Goal: Information Seeking & Learning: Learn about a topic

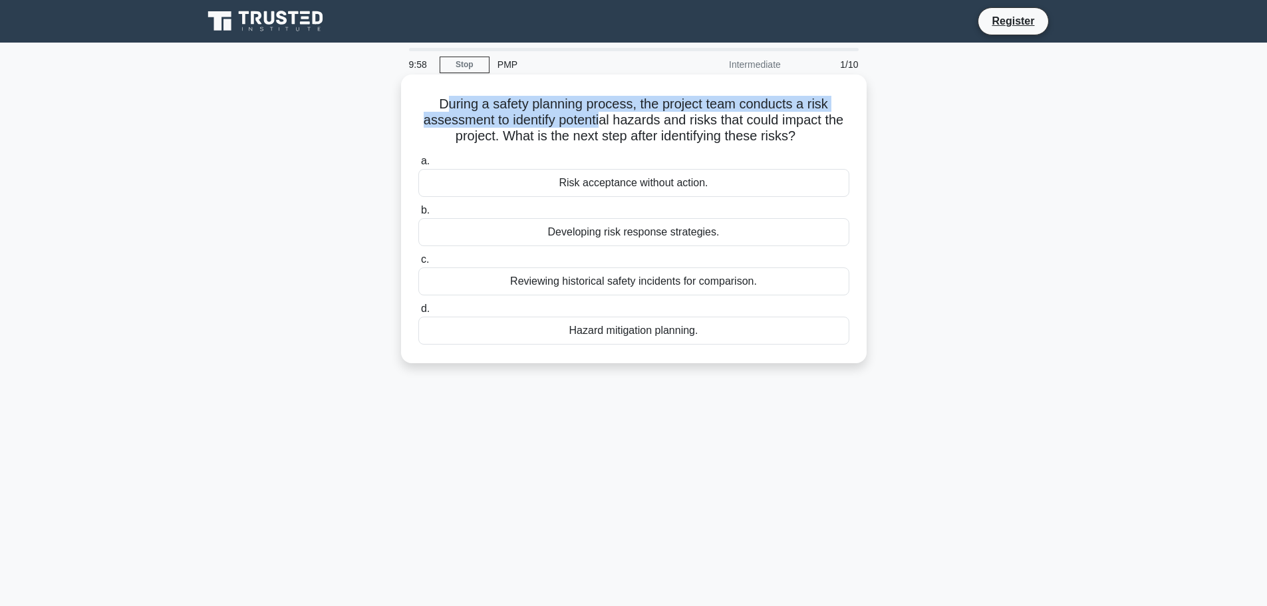
drag, startPoint x: 454, startPoint y: 112, endPoint x: 601, endPoint y: 124, distance: 146.8
click at [601, 124] on h5 "During a safety planning process, the project team conducts a risk assessment t…" at bounding box center [634, 120] width 434 height 49
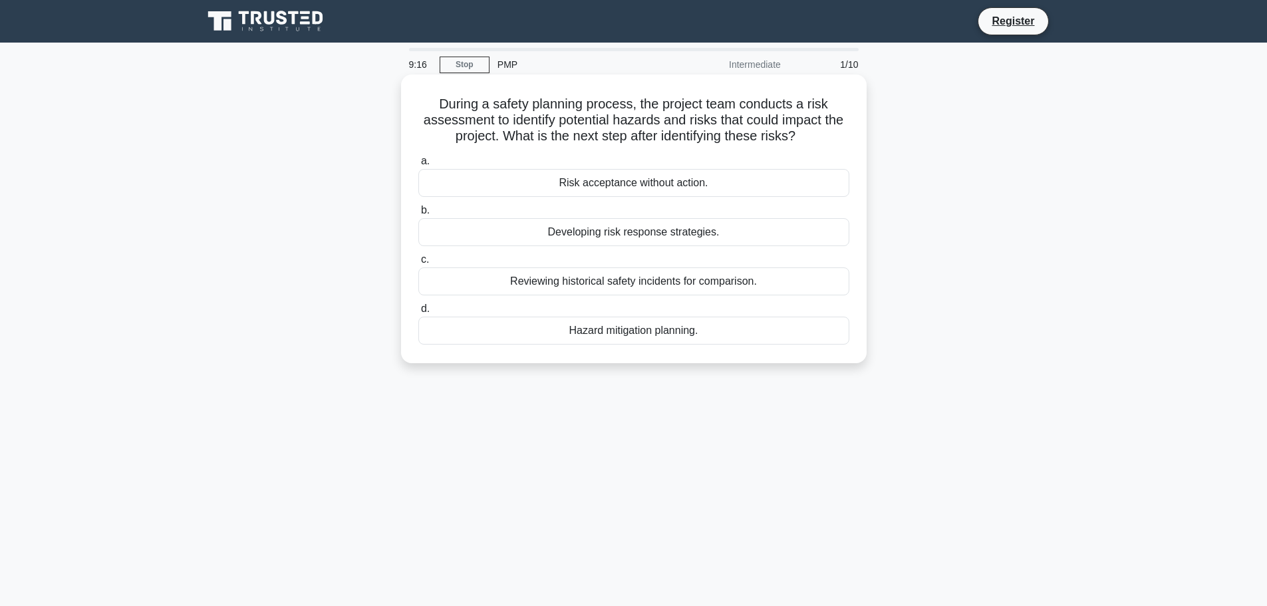
click at [630, 240] on div "Developing risk response strategies." at bounding box center [633, 232] width 431 height 28
click at [418, 215] on input "b. Developing risk response strategies." at bounding box center [418, 210] width 0 height 9
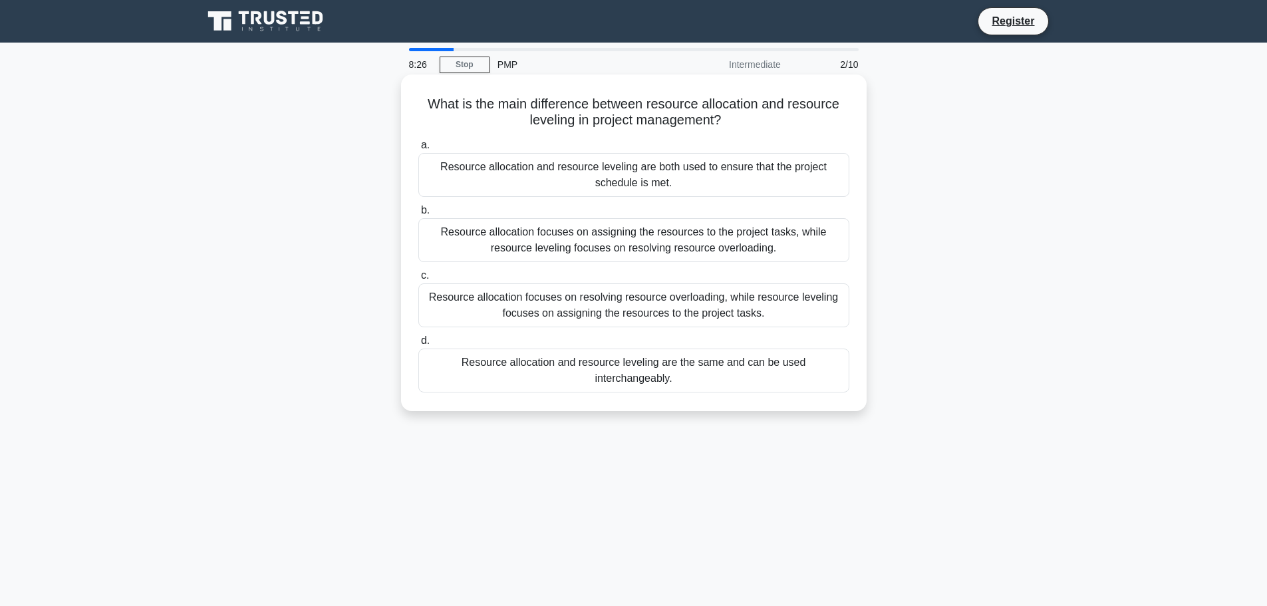
click at [726, 304] on div "Resource allocation focuses on resolving resource overloading, while resource l…" at bounding box center [633, 305] width 431 height 44
click at [418, 280] on input "c. Resource allocation focuses on resolving resource overloading, while resourc…" at bounding box center [418, 275] width 0 height 9
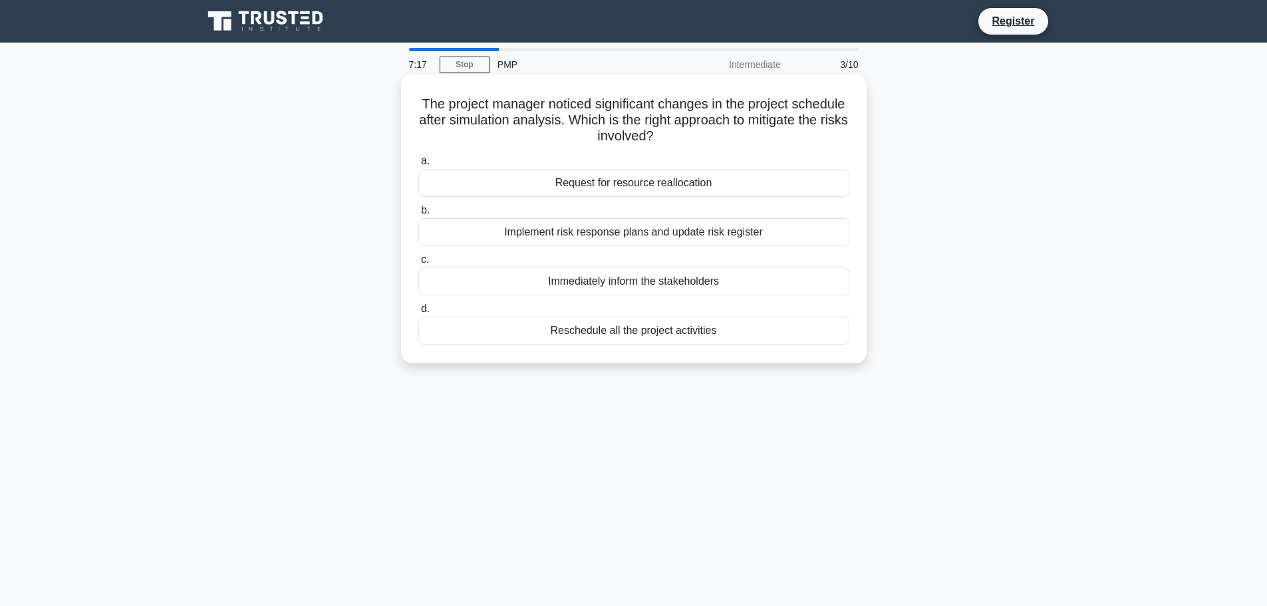
click at [666, 281] on div "Immediately inform the stakeholders" at bounding box center [633, 281] width 431 height 28
click at [418, 264] on input "c. Immediately inform the stakeholders" at bounding box center [418, 259] width 0 height 9
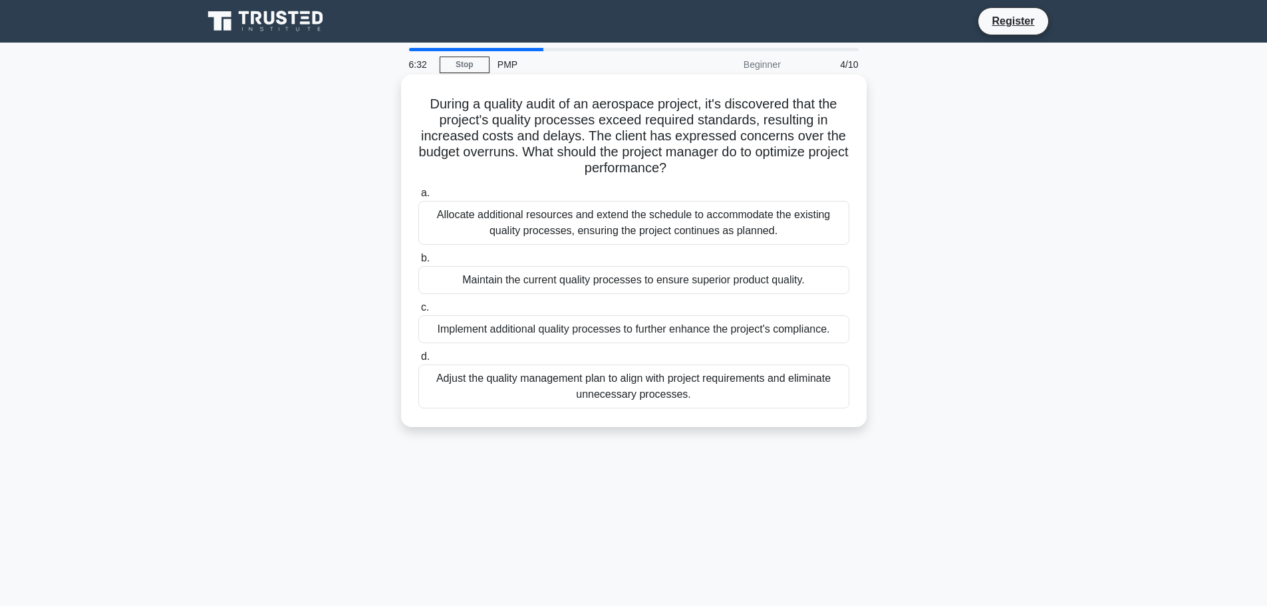
click at [649, 387] on div "Adjust the quality management plan to align with project requirements and elimi…" at bounding box center [633, 387] width 431 height 44
click at [418, 361] on input "d. Adjust the quality management plan to align with project requirements and el…" at bounding box center [418, 357] width 0 height 9
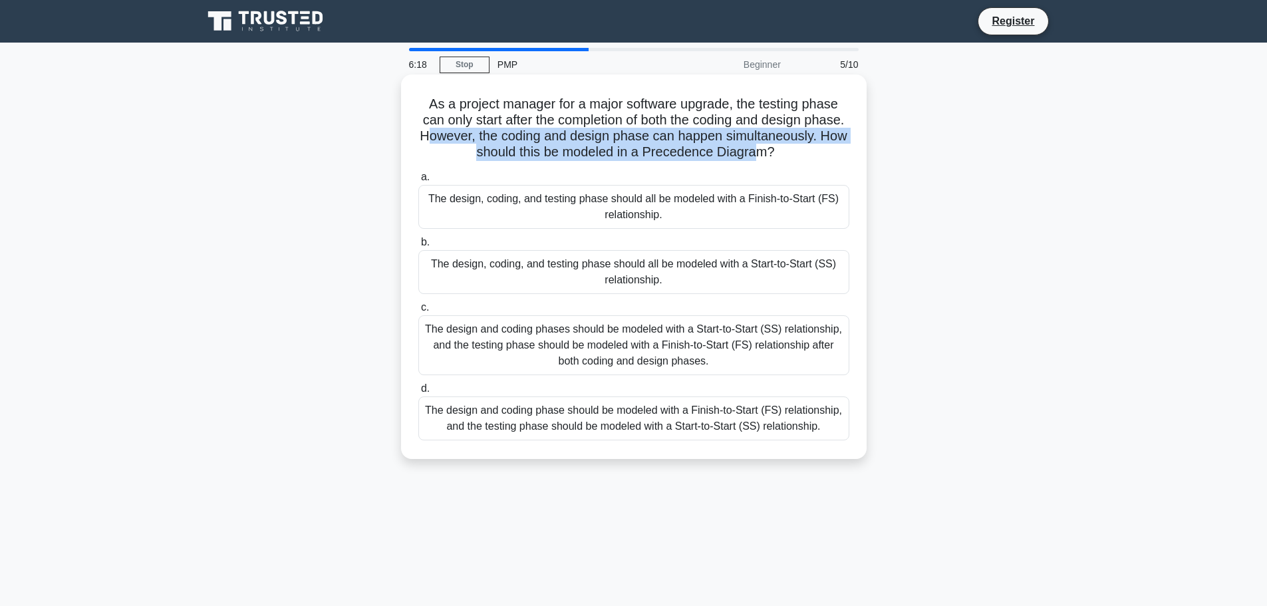
drag, startPoint x: 513, startPoint y: 137, endPoint x: 836, endPoint y: 150, distance: 323.6
click at [836, 150] on h5 "As a project manager for a major software upgrade, the testing phase can only s…" at bounding box center [634, 128] width 434 height 65
click at [822, 152] on h5 "As a project manager for a major software upgrade, the testing phase can only s…" at bounding box center [634, 128] width 434 height 65
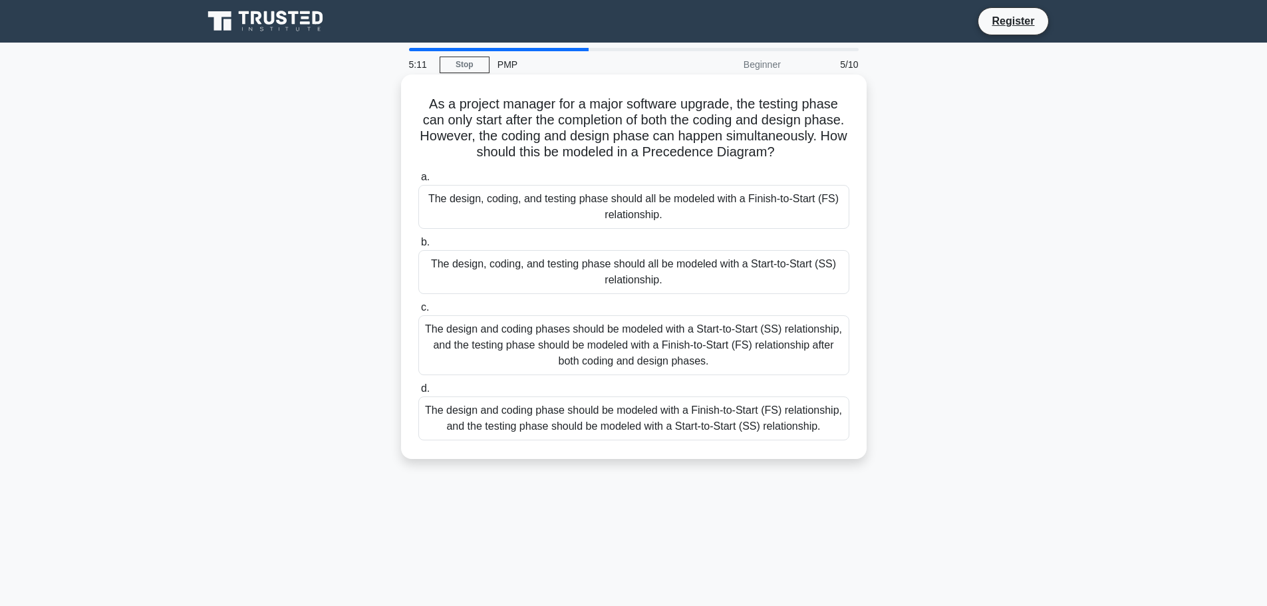
click at [629, 348] on div "The design and coding phases should be modeled with a Start-to-Start (SS) relat…" at bounding box center [633, 345] width 431 height 60
click at [418, 312] on input "c. The design and coding phases should be modeled with a Start-to-Start (SS) re…" at bounding box center [418, 307] width 0 height 9
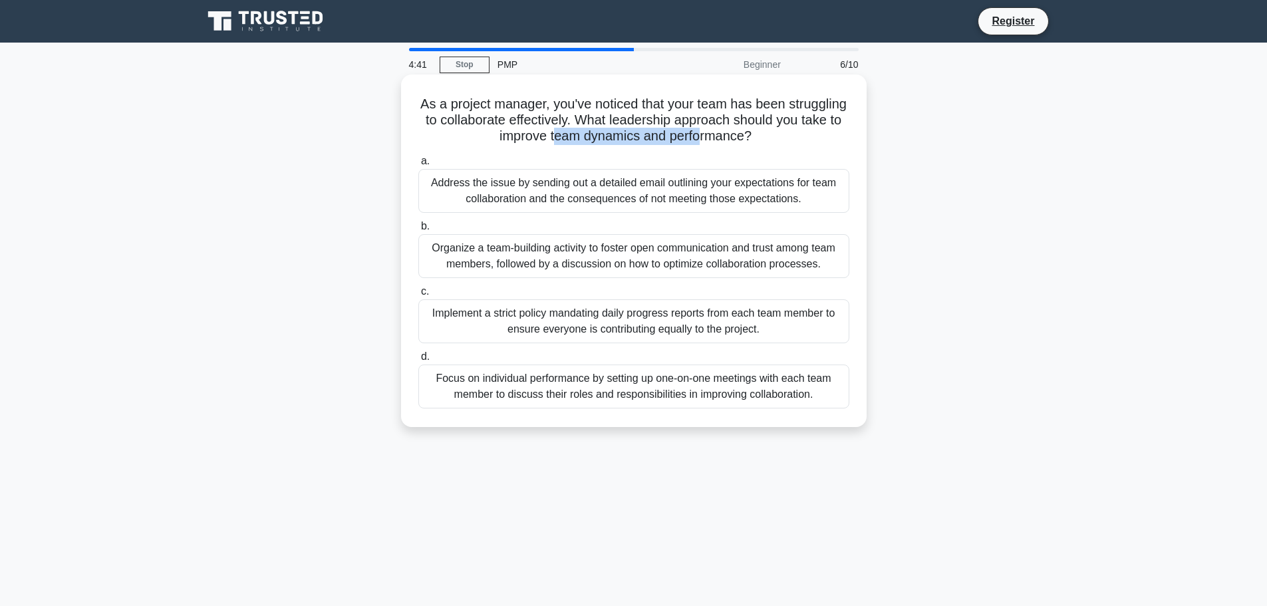
drag, startPoint x: 590, startPoint y: 138, endPoint x: 738, endPoint y: 146, distance: 147.9
click at [738, 145] on h5 "As a project manager, you've noticed that your team has been struggling to coll…" at bounding box center [634, 120] width 434 height 49
drag, startPoint x: 586, startPoint y: 130, endPoint x: 804, endPoint y: 136, distance: 218.3
click at [804, 136] on h5 "As a project manager, you've noticed that your team has been struggling to coll…" at bounding box center [634, 120] width 434 height 49
click at [553, 253] on div "Organize a team-building activity to foster open communication and trust among …" at bounding box center [633, 256] width 431 height 44
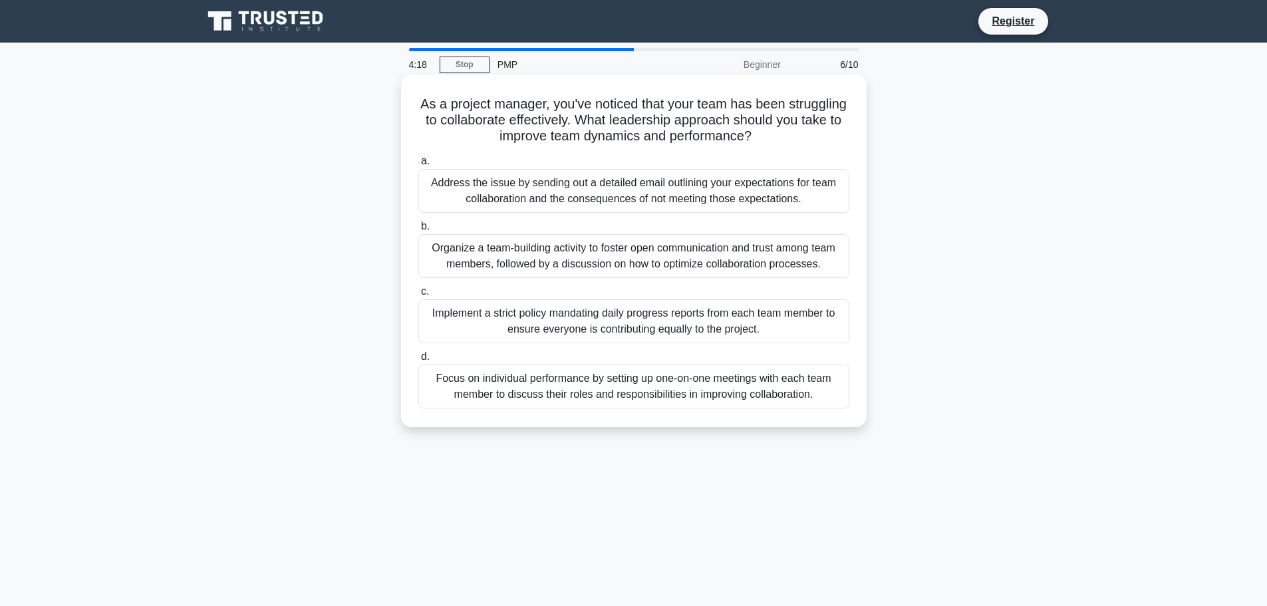
click at [418, 231] on input "b. Organize a team-building activity to foster open communication and trust amo…" at bounding box center [418, 226] width 0 height 9
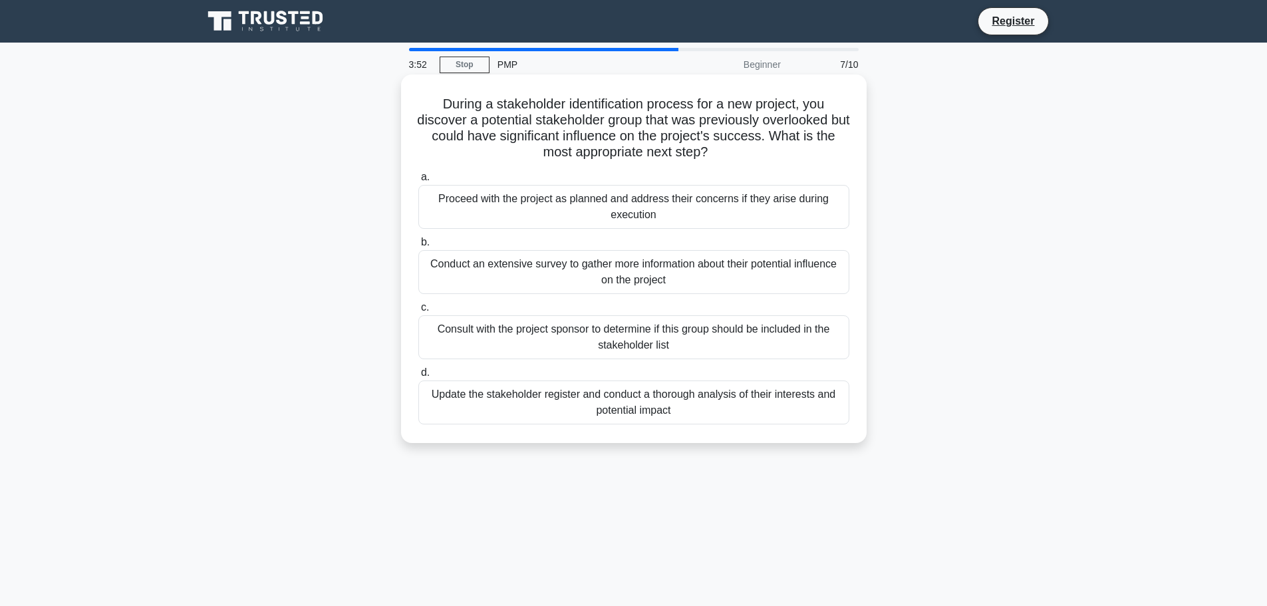
drag, startPoint x: 439, startPoint y: 102, endPoint x: 816, endPoint y: 146, distance: 379.2
click at [816, 146] on h5 "During a stakeholder identification process for a new project, you discover a p…" at bounding box center [634, 128] width 434 height 65
click at [720, 166] on div "During a stakeholder identification process for a new project, you discover a p…" at bounding box center [634, 259] width 455 height 358
drag, startPoint x: 581, startPoint y: 105, endPoint x: 687, endPoint y: 104, distance: 105.8
click at [688, 104] on h5 "During a stakeholder identification process for a new project, you discover a p…" at bounding box center [634, 128] width 434 height 65
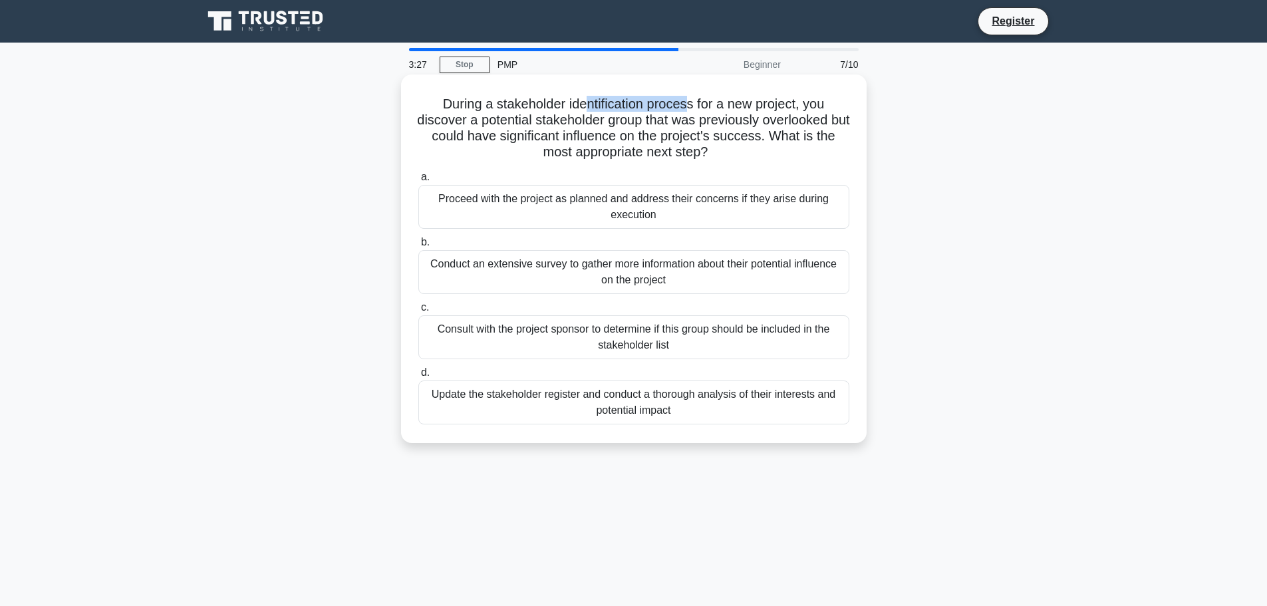
click at [687, 104] on h5 "During a stakeholder identification process for a new project, you discover a p…" at bounding box center [634, 128] width 434 height 65
click at [639, 404] on div "Update the stakeholder register and conduct a thorough analysis of their intere…" at bounding box center [633, 403] width 431 height 44
click at [418, 377] on input "d. Update the stakeholder register and conduct a thorough analysis of their int…" at bounding box center [418, 373] width 0 height 9
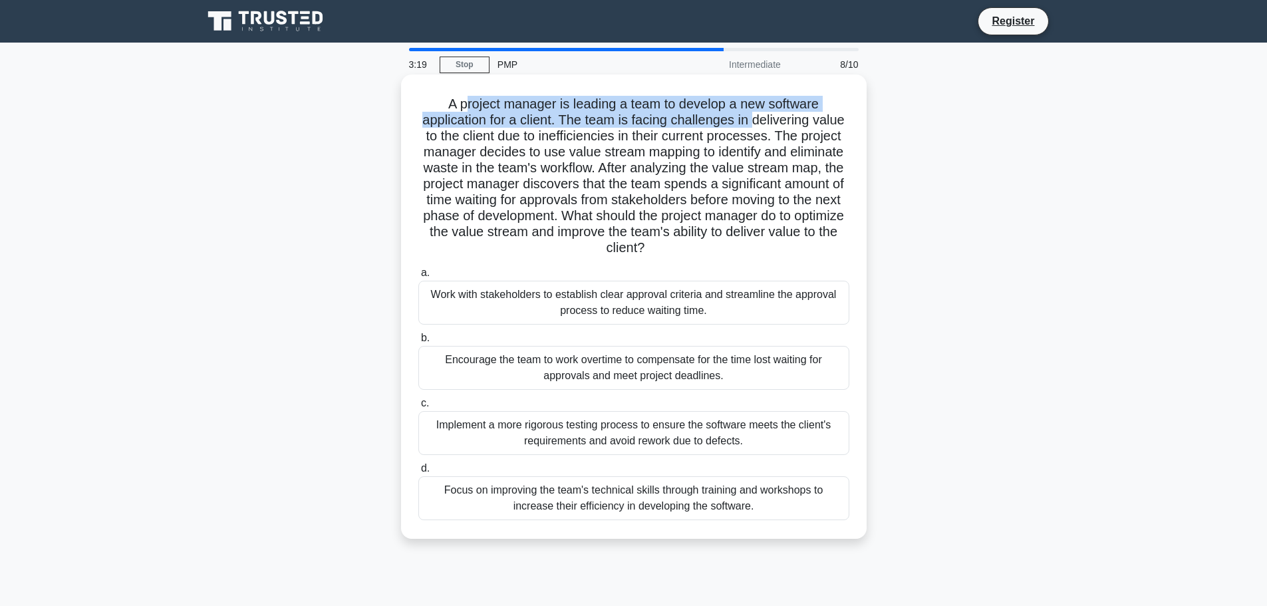
drag, startPoint x: 466, startPoint y: 92, endPoint x: 754, endPoint y: 121, distance: 289.6
click at [754, 121] on div "A project manager is leading a team to develop a new software application for a…" at bounding box center [634, 307] width 455 height 454
click at [754, 121] on h5 "A project manager is leading a team to develop a new software application for a…" at bounding box center [634, 176] width 434 height 161
drag, startPoint x: 728, startPoint y: 113, endPoint x: 778, endPoint y: 120, distance: 51.0
click at [778, 120] on h5 "A project manager is leading a team to develop a new software application for a…" at bounding box center [634, 176] width 434 height 161
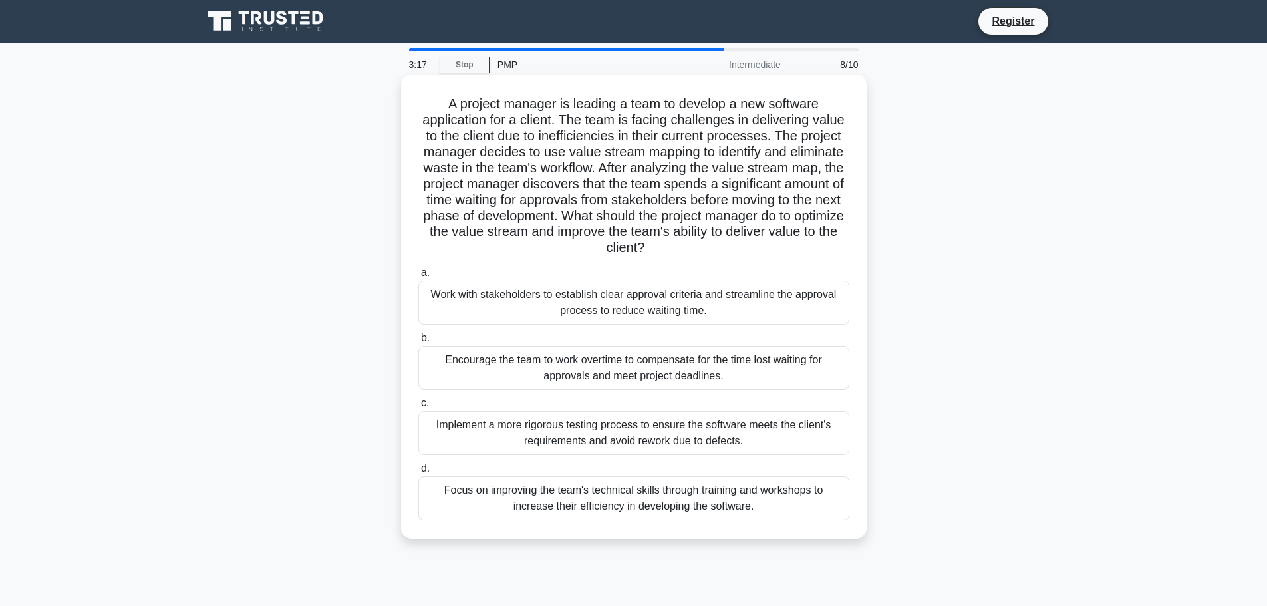
click at [578, 134] on h5 "A project manager is leading a team to develop a new software application for a…" at bounding box center [634, 176] width 434 height 161
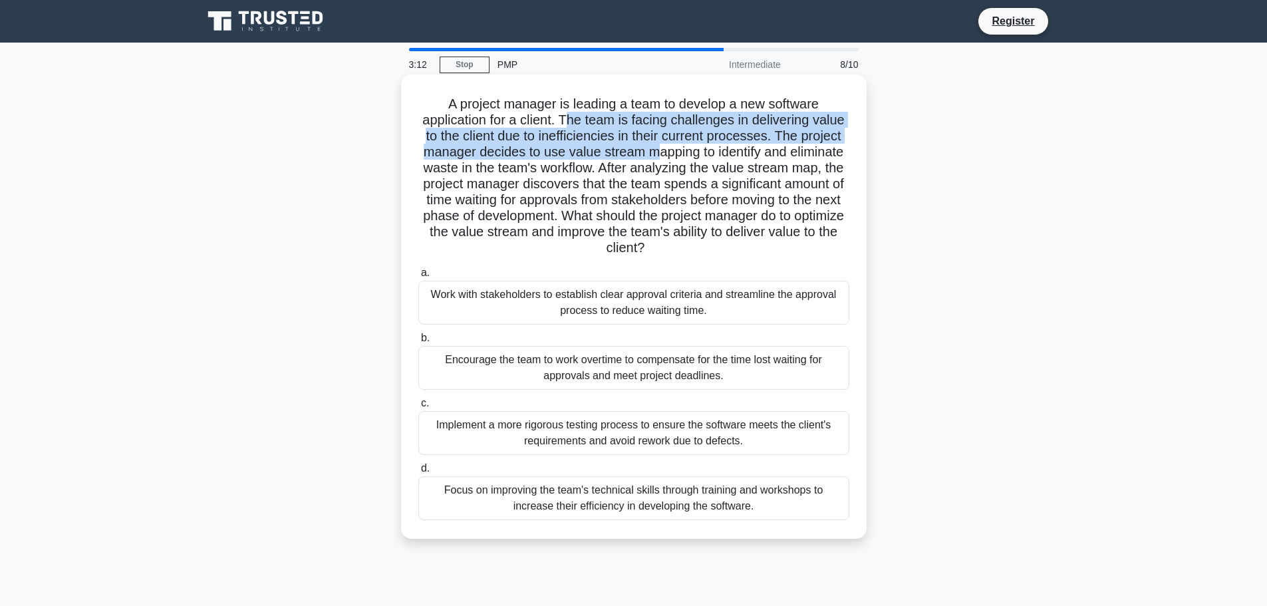
drag, startPoint x: 570, startPoint y: 118, endPoint x: 655, endPoint y: 155, distance: 93.0
click at [655, 155] on h5 "A project manager is leading a team to develop a new software application for a…" at bounding box center [634, 176] width 434 height 161
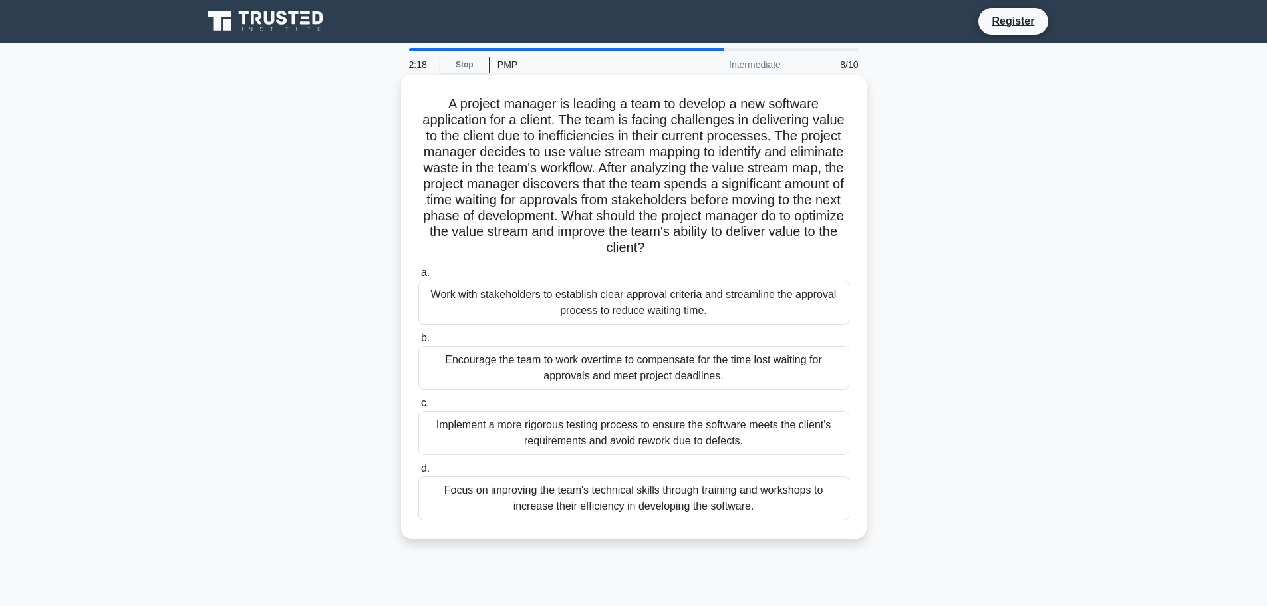
click at [671, 309] on div "Work with stakeholders to establish clear approval criteria and streamline the …" at bounding box center [633, 303] width 431 height 44
click at [418, 277] on input "a. Work with stakeholders to establish clear approval criteria and streamline t…" at bounding box center [418, 273] width 0 height 9
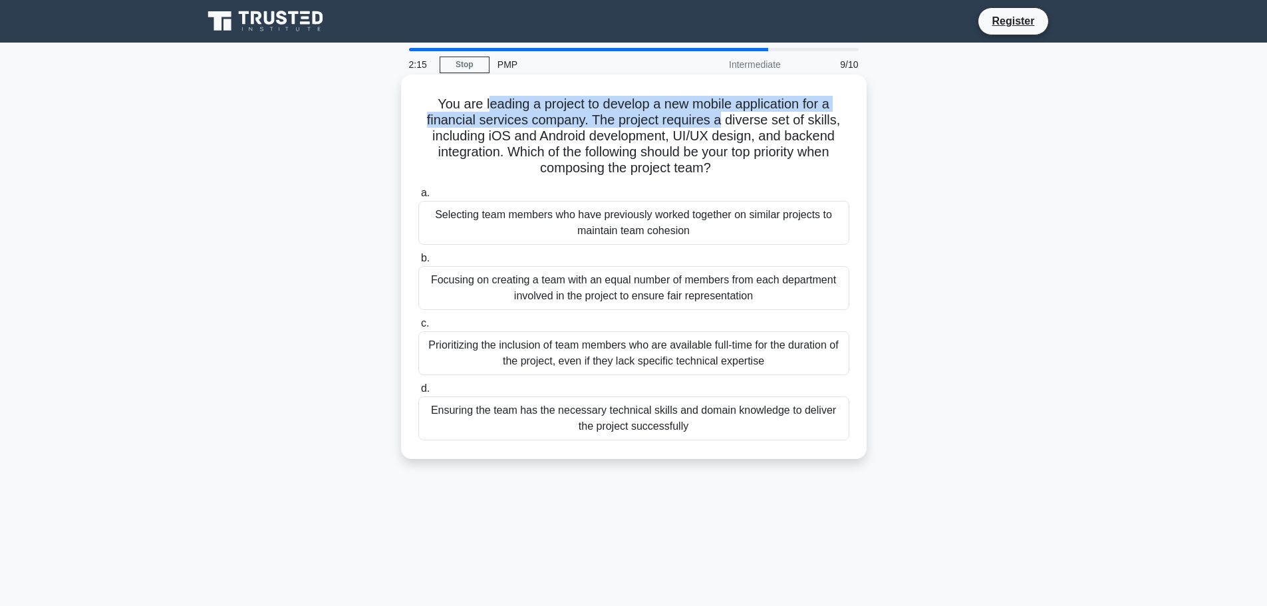
drag, startPoint x: 482, startPoint y: 105, endPoint x: 720, endPoint y: 125, distance: 238.4
click at [720, 125] on h5 "You are leading a project to develop a new mobile application for a financial s…" at bounding box center [634, 136] width 434 height 81
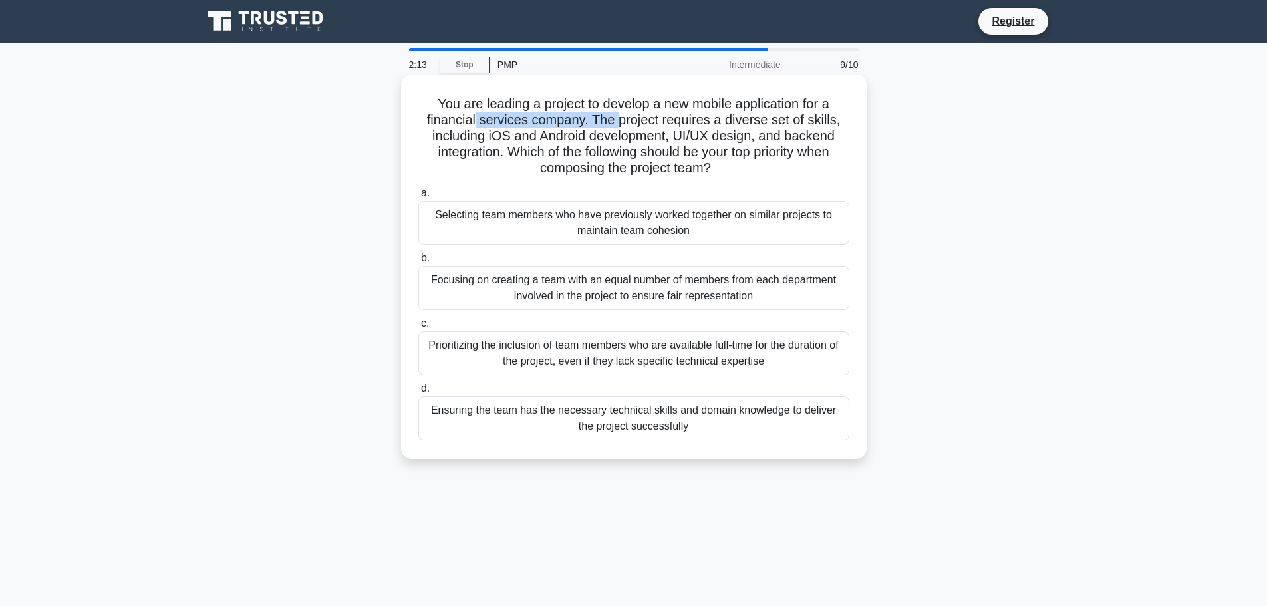
drag, startPoint x: 476, startPoint y: 126, endPoint x: 619, endPoint y: 128, distance: 143.1
click at [619, 128] on h5 "You are leading a project to develop a new mobile application for a financial s…" at bounding box center [634, 136] width 434 height 81
drag, startPoint x: 630, startPoint y: 126, endPoint x: 805, endPoint y: 122, distance: 175.0
click at [805, 122] on h5 "You are leading a project to develop a new mobile application for a financial s…" at bounding box center [634, 136] width 434 height 81
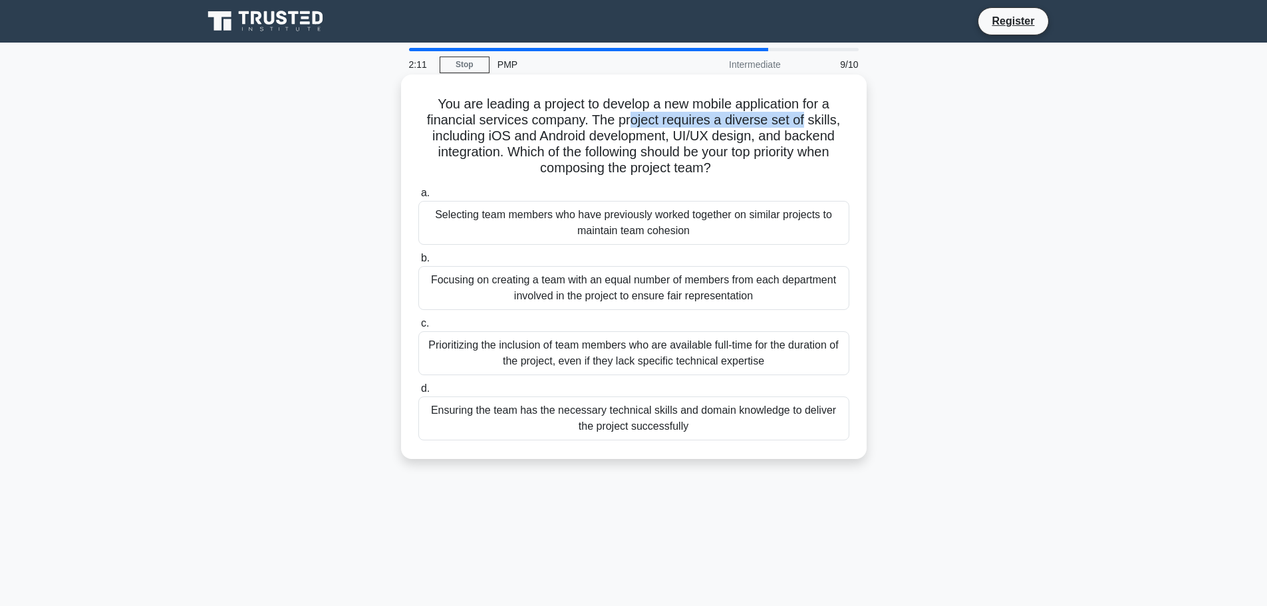
click at [769, 128] on h5 "You are leading a project to develop a new mobile application for a financial s…" at bounding box center [634, 136] width 434 height 81
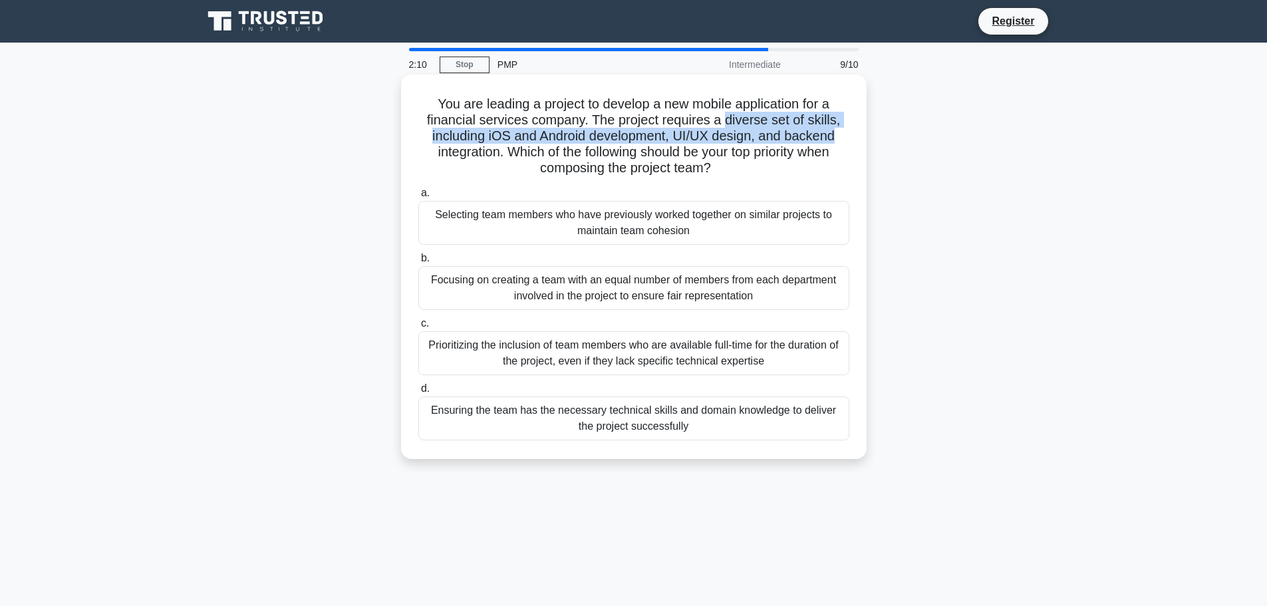
drag, startPoint x: 726, startPoint y: 116, endPoint x: 851, endPoint y: 134, distance: 126.4
click at [851, 134] on div "You are leading a project to develop a new mobile application for a financial s…" at bounding box center [634, 267] width 455 height 374
click at [566, 134] on h5 "You are leading a project to develop a new mobile application for a financial s…" at bounding box center [634, 136] width 434 height 81
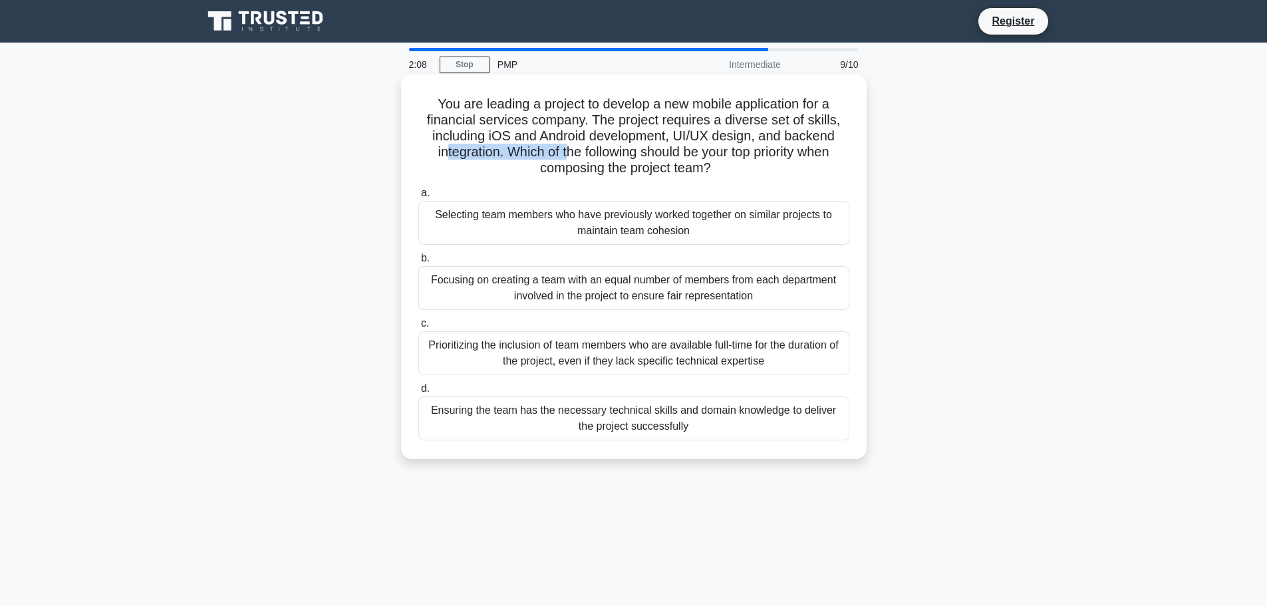
drag, startPoint x: 472, startPoint y: 156, endPoint x: 570, endPoint y: 153, distance: 97.8
click at [564, 152] on h5 "You are leading a project to develop a new mobile application for a financial s…" at bounding box center [634, 136] width 434 height 81
click at [578, 153] on h5 "You are leading a project to develop a new mobile application for a financial s…" at bounding box center [634, 136] width 434 height 81
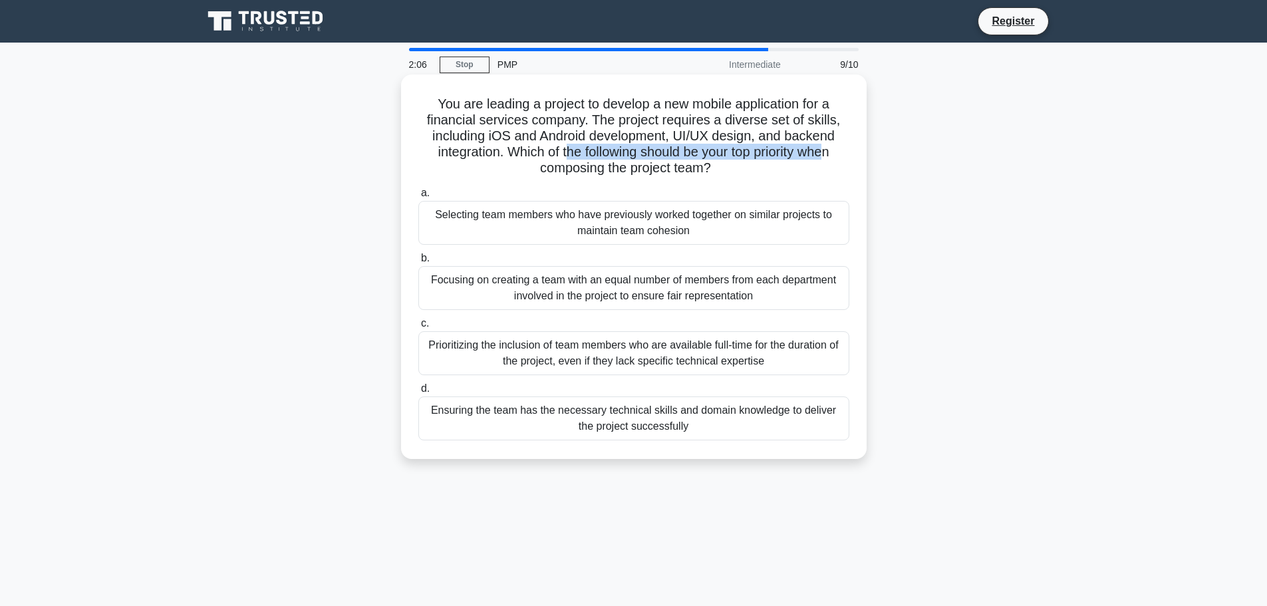
drag, startPoint x: 562, startPoint y: 157, endPoint x: 836, endPoint y: 153, distance: 274.1
click at [836, 153] on h5 "You are leading a project to develop a new mobile application for a financial s…" at bounding box center [634, 136] width 434 height 81
click at [667, 167] on h5 "You are leading a project to develop a new mobile application for a financial s…" at bounding box center [634, 136] width 434 height 81
drag, startPoint x: 560, startPoint y: 170, endPoint x: 674, endPoint y: 170, distance: 113.8
click at [674, 170] on h5 "You are leading a project to develop a new mobile application for a financial s…" at bounding box center [634, 136] width 434 height 81
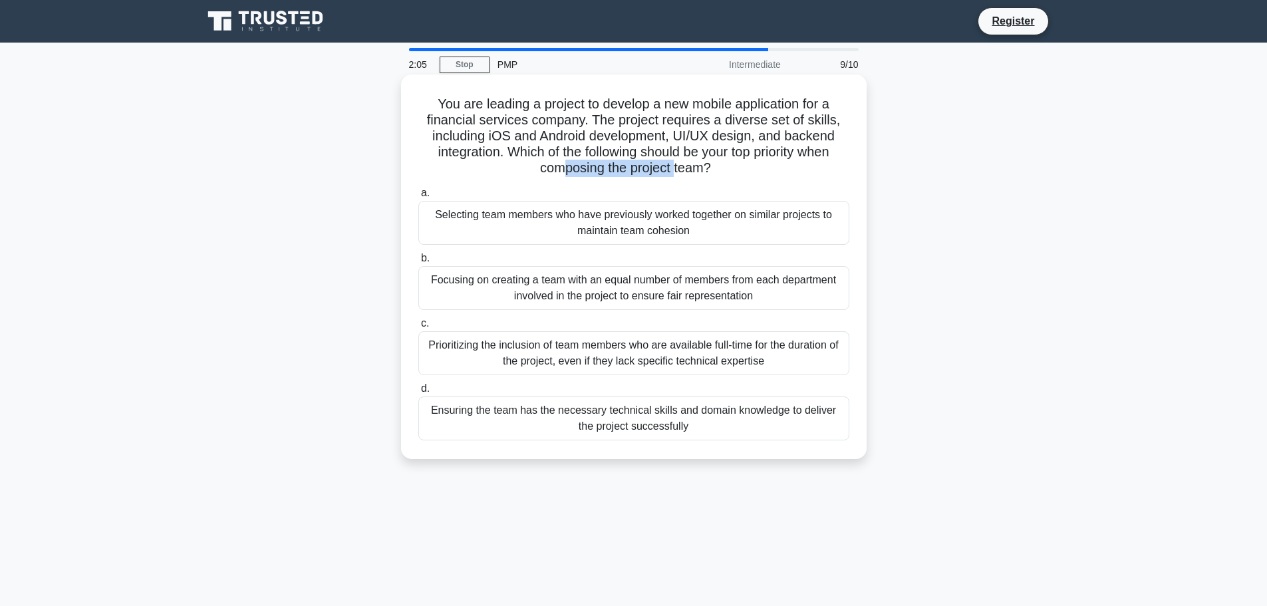
click at [674, 171] on h5 "You are leading a project to develop a new mobile application for a financial s…" at bounding box center [634, 136] width 434 height 81
click at [595, 150] on h5 "You are leading a project to develop a new mobile application for a financial s…" at bounding box center [634, 136] width 434 height 81
click at [594, 418] on div "Ensuring the team has the necessary technical skills and domain knowledge to de…" at bounding box center [633, 419] width 431 height 44
click at [418, 393] on input "d. Ensuring the team has the necessary technical skills and domain knowledge to…" at bounding box center [418, 389] width 0 height 9
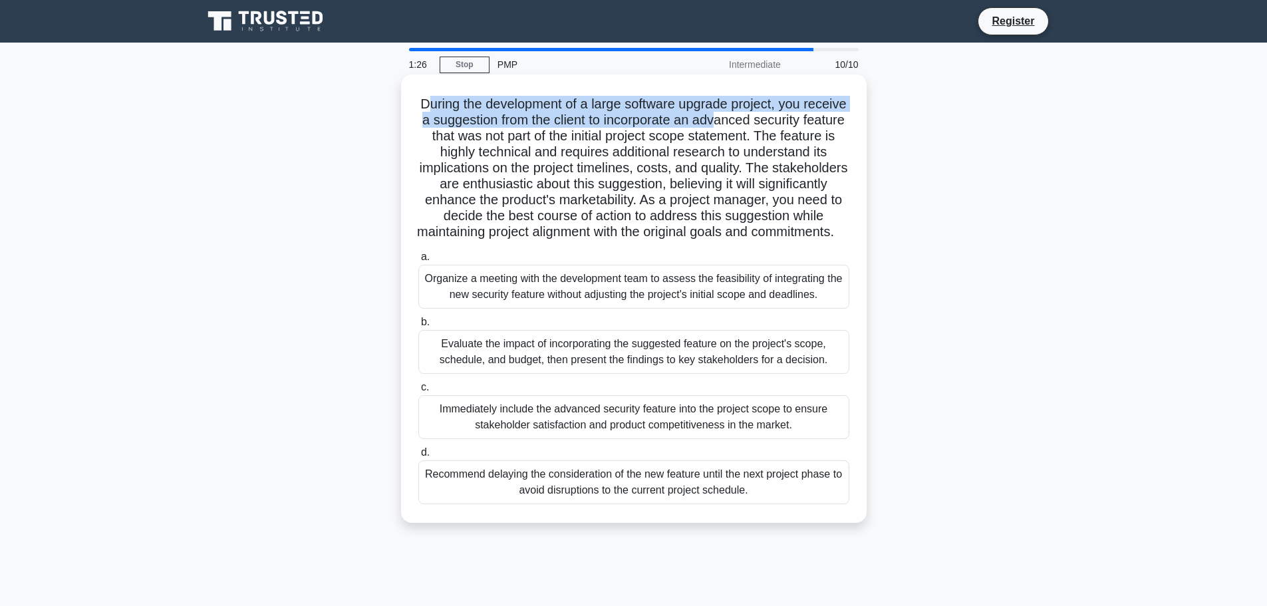
drag, startPoint x: 446, startPoint y: 104, endPoint x: 786, endPoint y: 123, distance: 341.2
click at [788, 120] on h5 "During the development of a large software upgrade project, you receive a sugge…" at bounding box center [634, 168] width 434 height 145
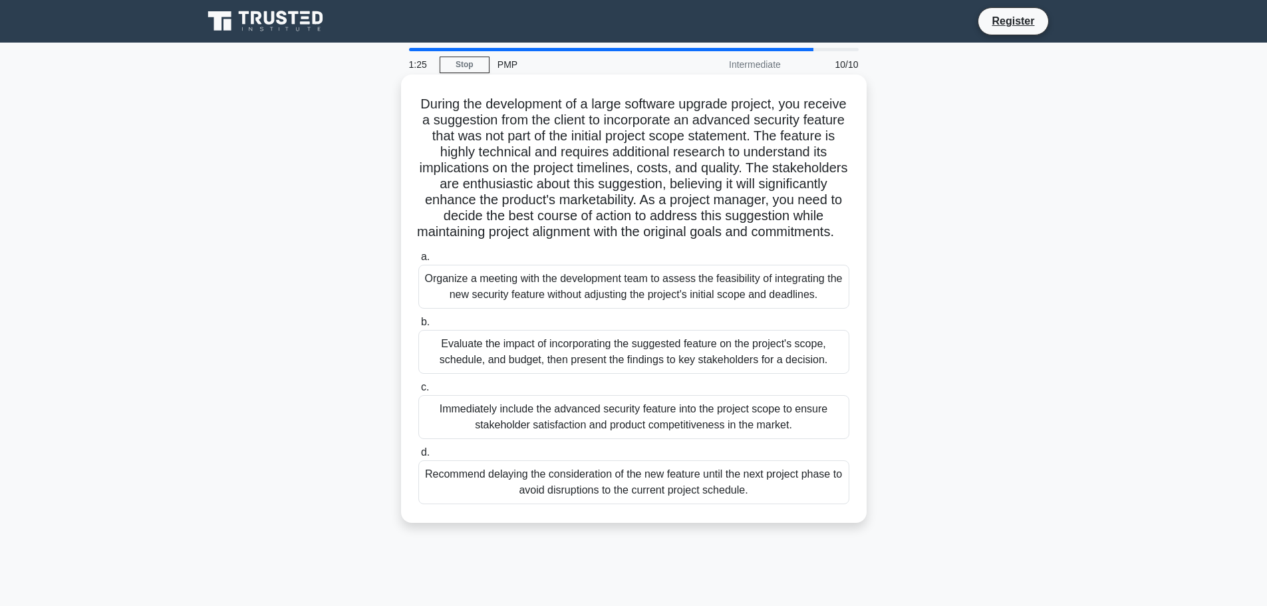
click at [624, 150] on h5 "During the development of a large software upgrade project, you receive a sugge…" at bounding box center [634, 168] width 434 height 145
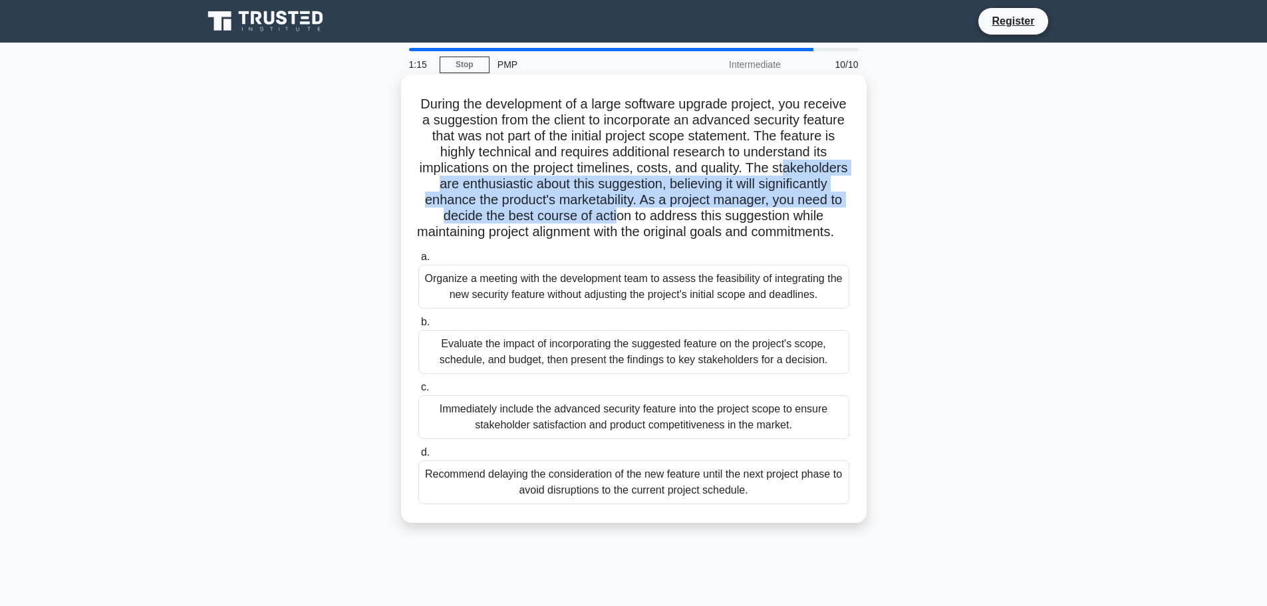
drag, startPoint x: 453, startPoint y: 192, endPoint x: 674, endPoint y: 213, distance: 221.9
click at [674, 214] on h5 "During the development of a large software upgrade project, you receive a sugge…" at bounding box center [634, 168] width 434 height 145
click at [474, 196] on h5 "During the development of a large software upgrade project, you receive a sugge…" at bounding box center [634, 168] width 434 height 145
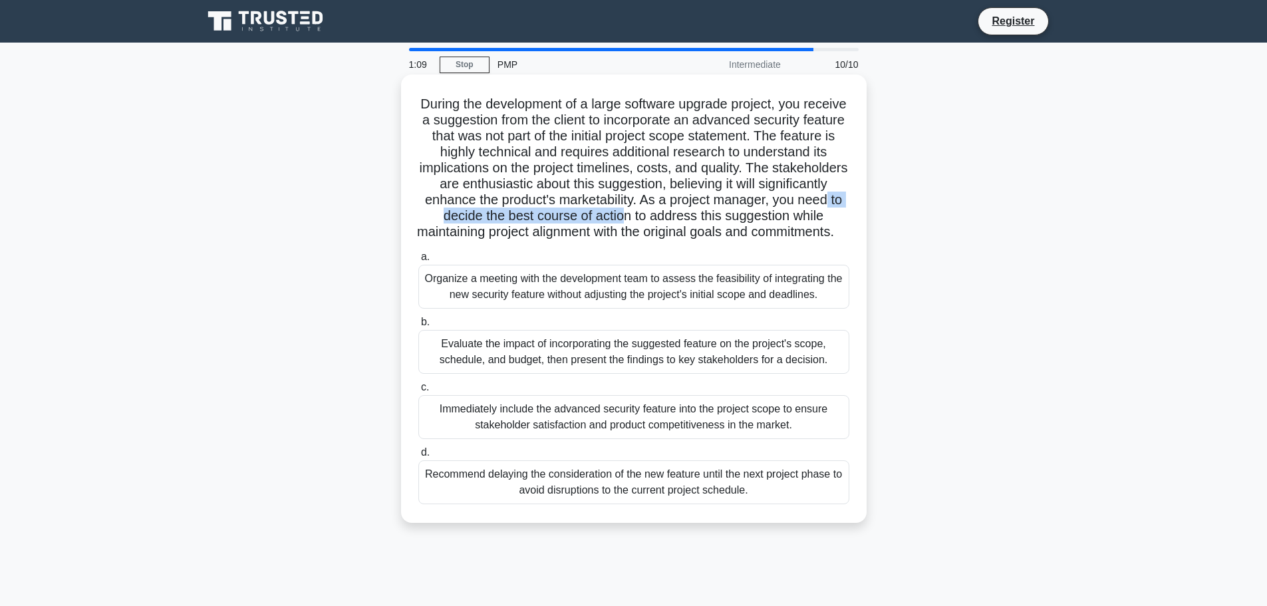
drag, startPoint x: 487, startPoint y: 210, endPoint x: 681, endPoint y: 216, distance: 193.7
click at [681, 216] on h5 "During the development of a large software upgrade project, you receive a sugge…" at bounding box center [634, 168] width 434 height 145
click at [560, 210] on h5 "During the development of a large software upgrade project, you receive a sugge…" at bounding box center [634, 168] width 434 height 145
drag, startPoint x: 631, startPoint y: 217, endPoint x: 798, endPoint y: 220, distance: 167.7
click at [798, 220] on h5 "During the development of a large software upgrade project, you receive a sugge…" at bounding box center [634, 168] width 434 height 145
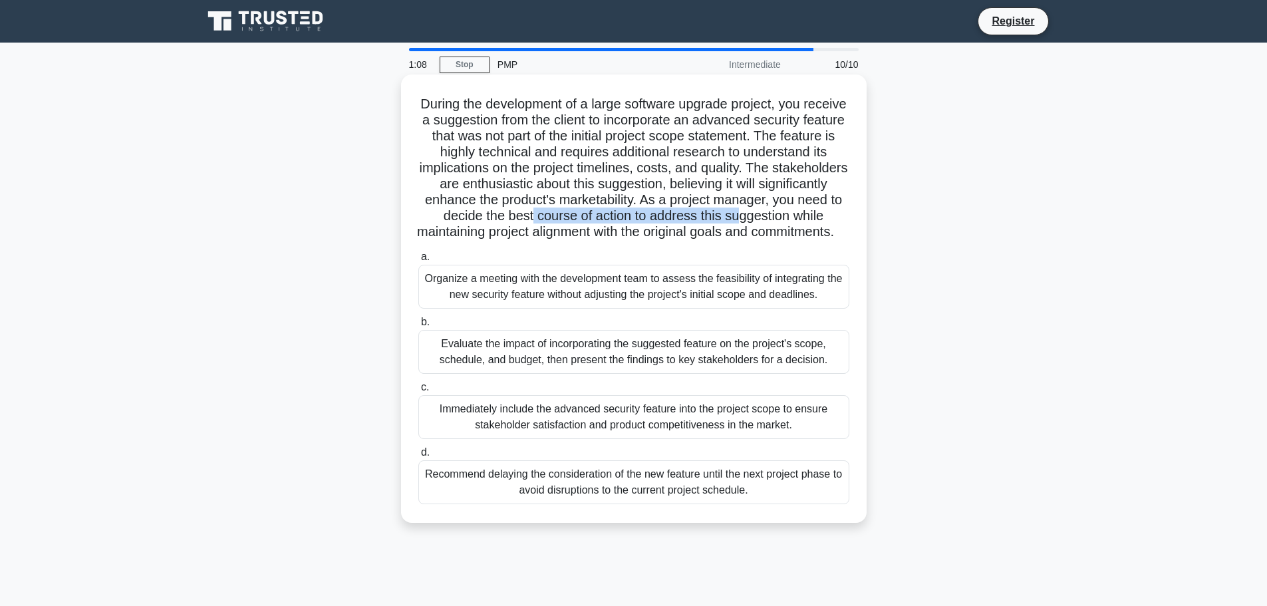
click at [798, 220] on h5 "During the development of a large software upgrade project, you receive a sugge…" at bounding box center [634, 168] width 434 height 145
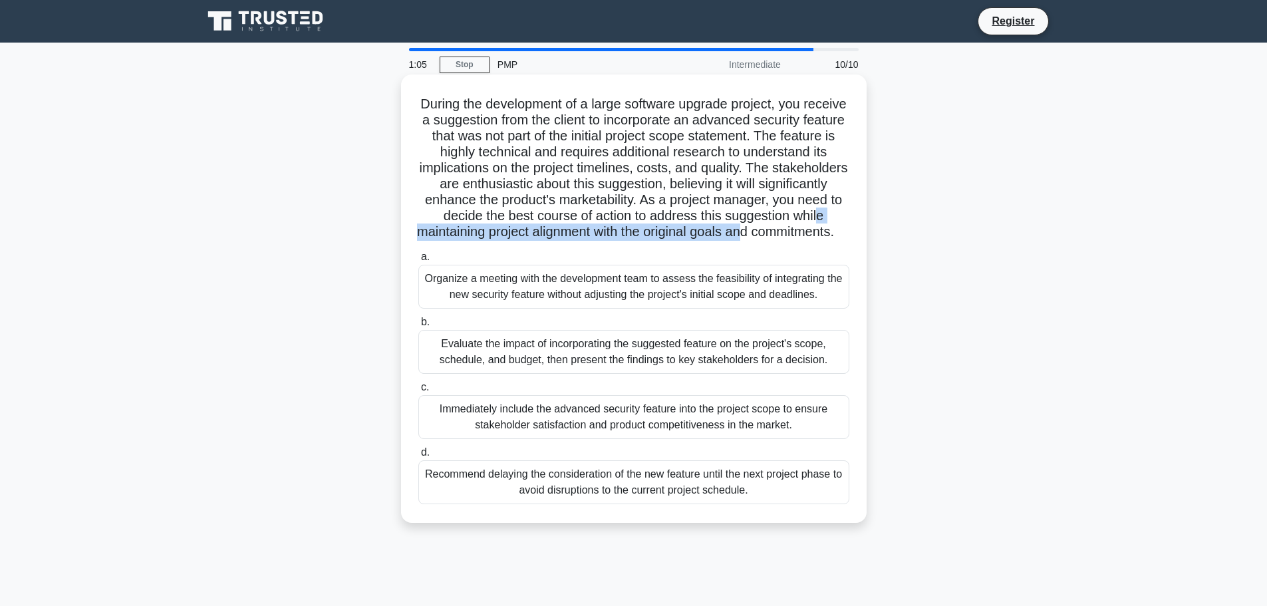
drag, startPoint x: 482, startPoint y: 229, endPoint x: 821, endPoint y: 232, distance: 338.7
click at [821, 232] on h5 "During the development of a large software upgrade project, you receive a sugge…" at bounding box center [634, 168] width 434 height 145
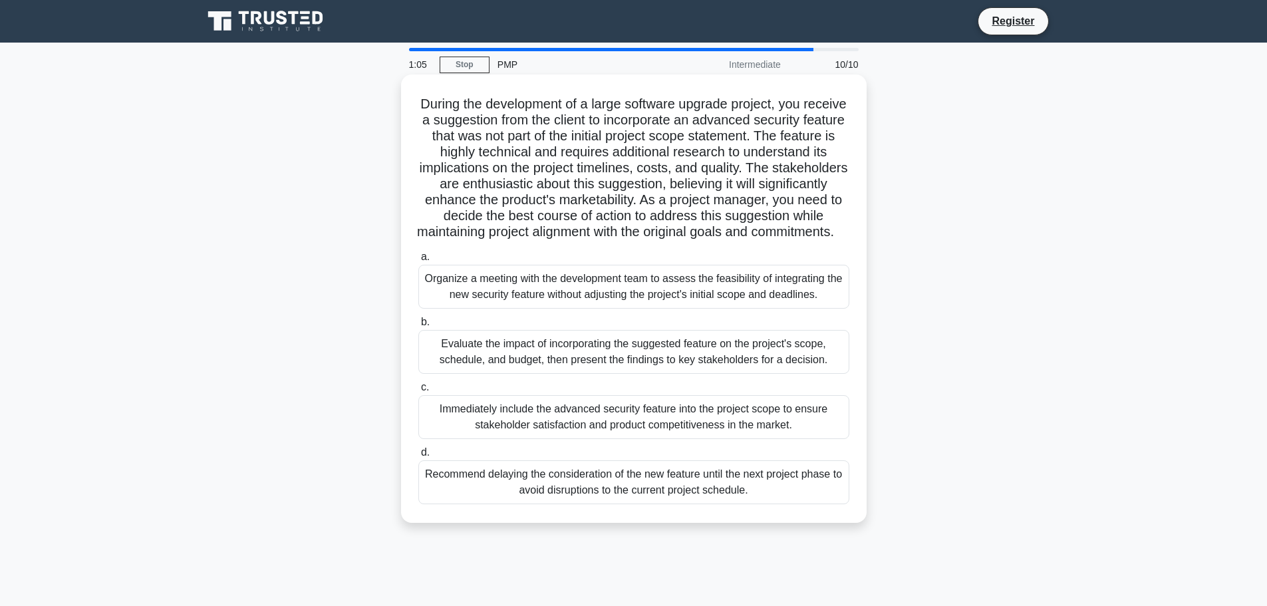
click at [661, 241] on h5 "During the development of a large software upgrade project, you receive a sugge…" at bounding box center [634, 168] width 434 height 145
click at [604, 368] on div "Evaluate the impact of incorporating the suggested feature on the project's sco…" at bounding box center [633, 352] width 431 height 44
click at [418, 327] on input "b. Evaluate the impact of incorporating the suggested feature on the project's …" at bounding box center [418, 322] width 0 height 9
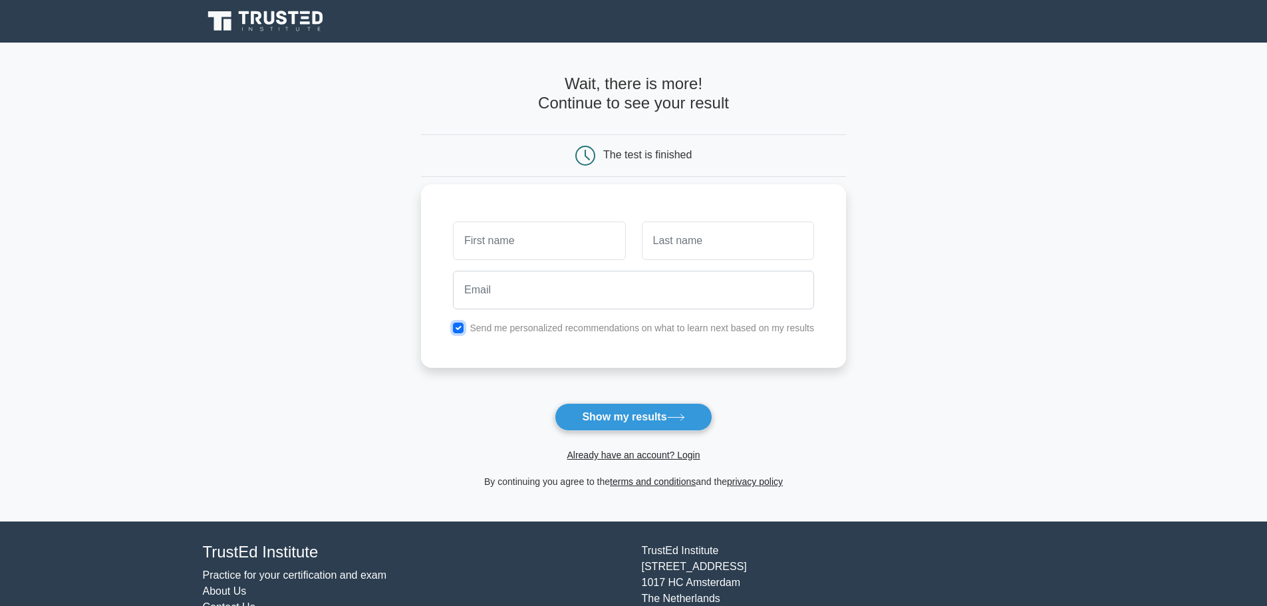
drag, startPoint x: 462, startPoint y: 325, endPoint x: 470, endPoint y: 329, distance: 8.6
click at [462, 325] on input "checkbox" at bounding box center [458, 328] width 11 height 11
checkbox input "false"
click at [531, 279] on input "email" at bounding box center [633, 290] width 361 height 39
paste input "lipap21050@reifide.com"
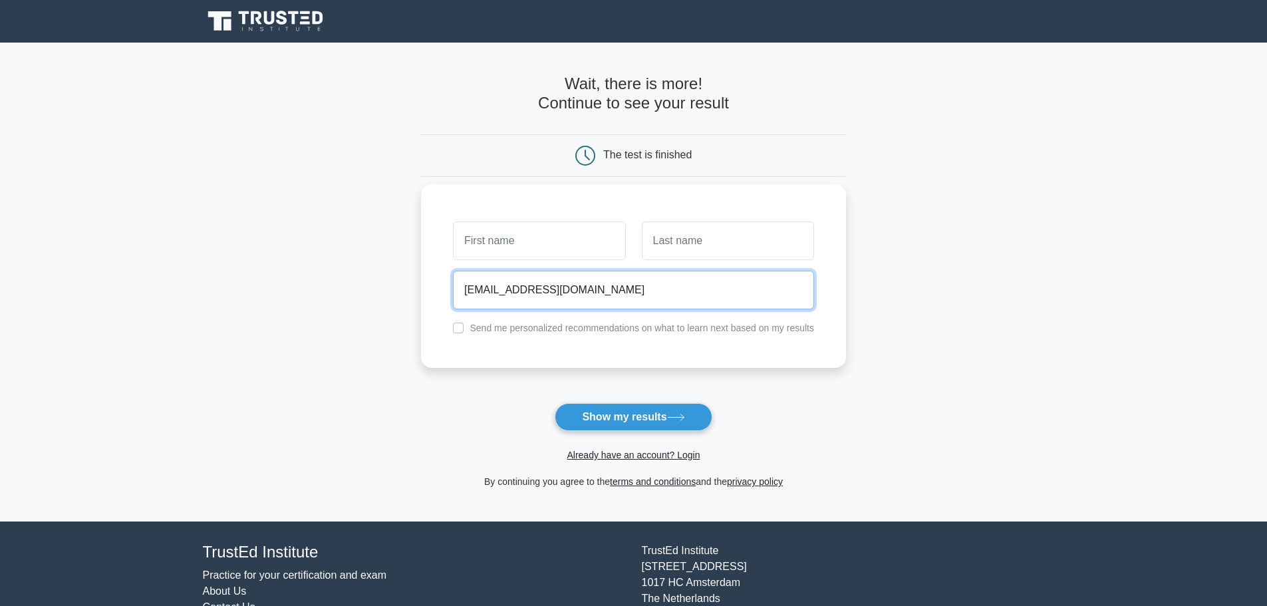
type input "lipap21050@reifide.com"
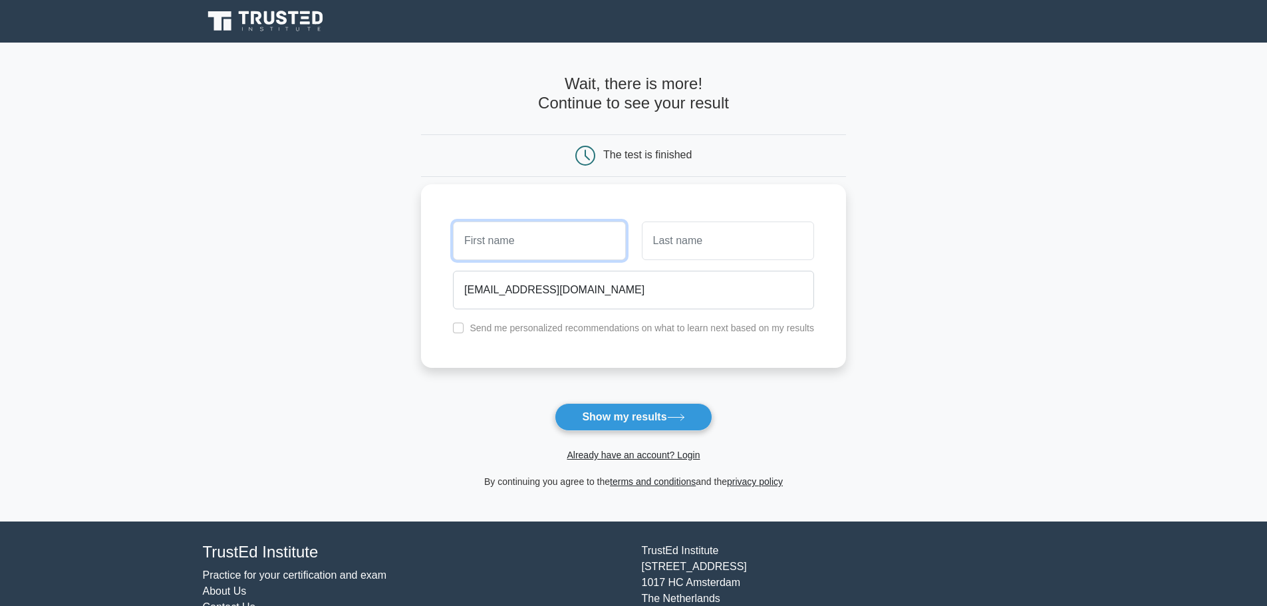
click at [510, 243] on input "text" at bounding box center [539, 241] width 172 height 39
type input "lila"
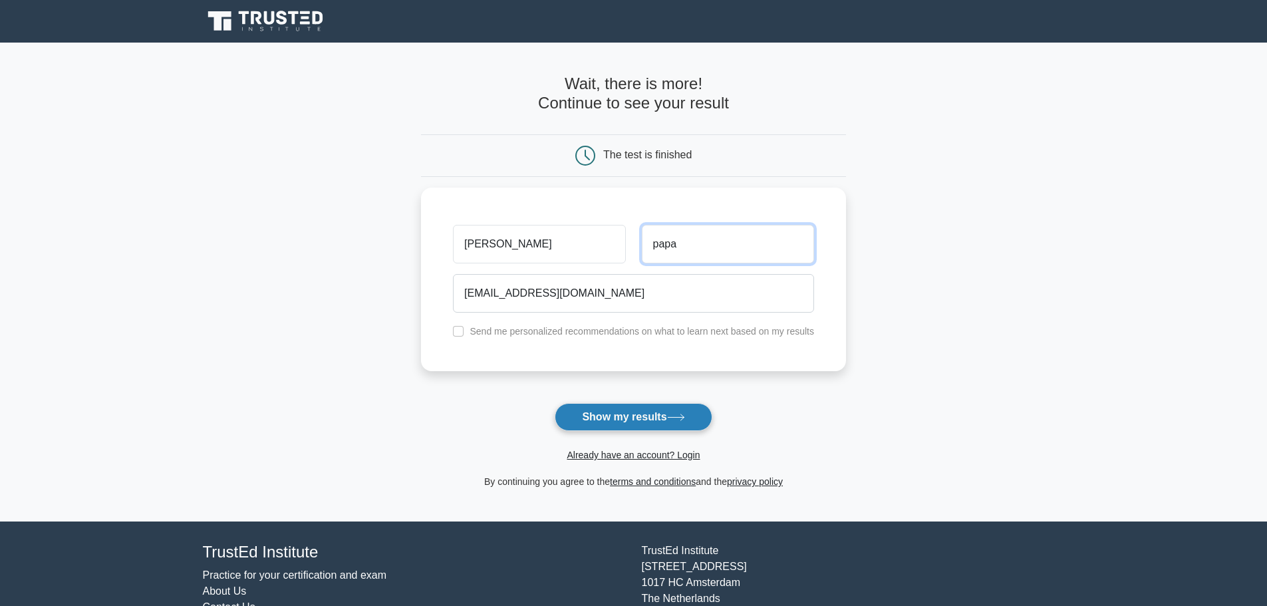
type input "papa"
click at [599, 409] on button "Show my results" at bounding box center [633, 417] width 157 height 28
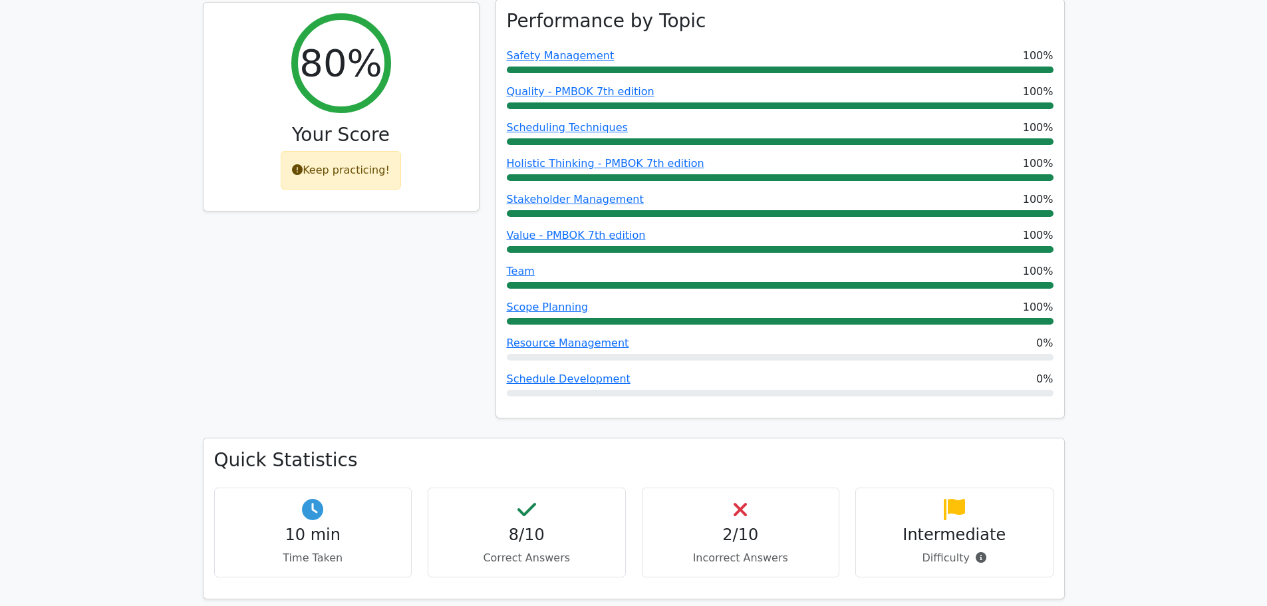
scroll to position [599, 0]
click at [560, 336] on link "Resource Management" at bounding box center [568, 342] width 122 height 13
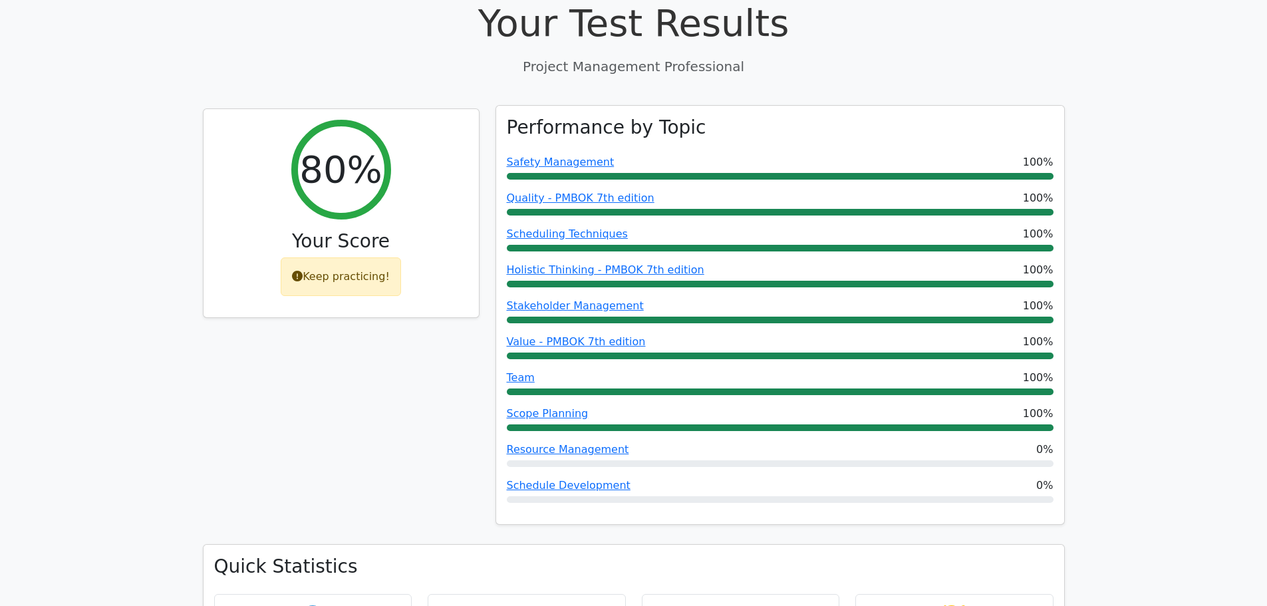
scroll to position [466, 0]
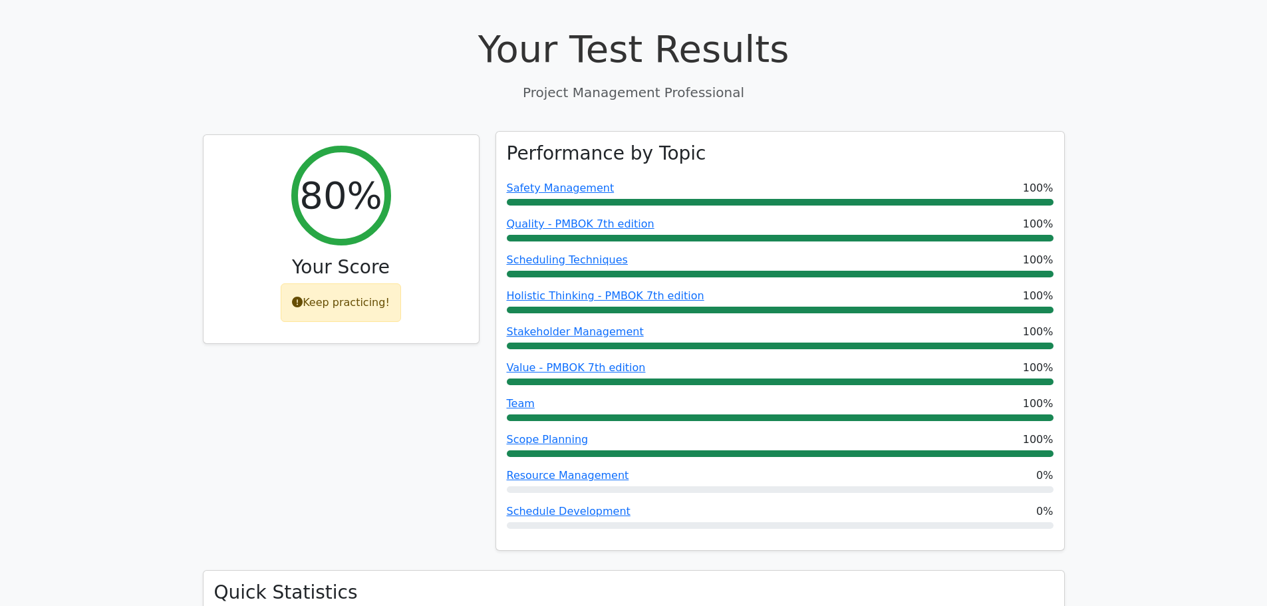
click at [650, 522] on div at bounding box center [780, 525] width 547 height 7
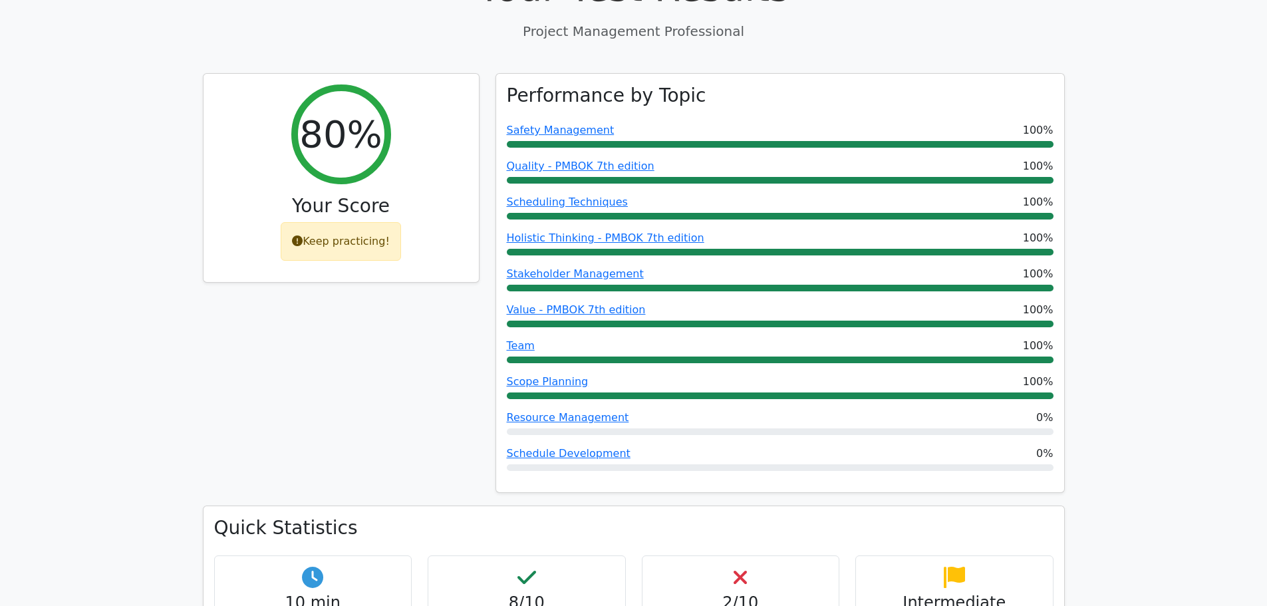
scroll to position [532, 0]
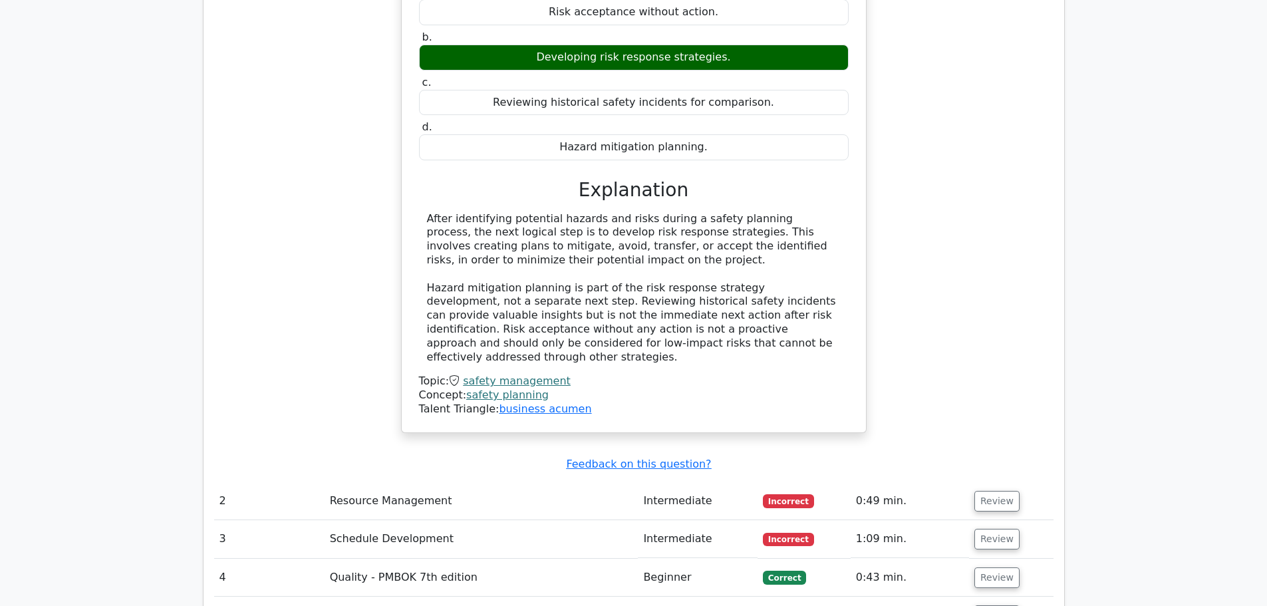
scroll to position [1464, 0]
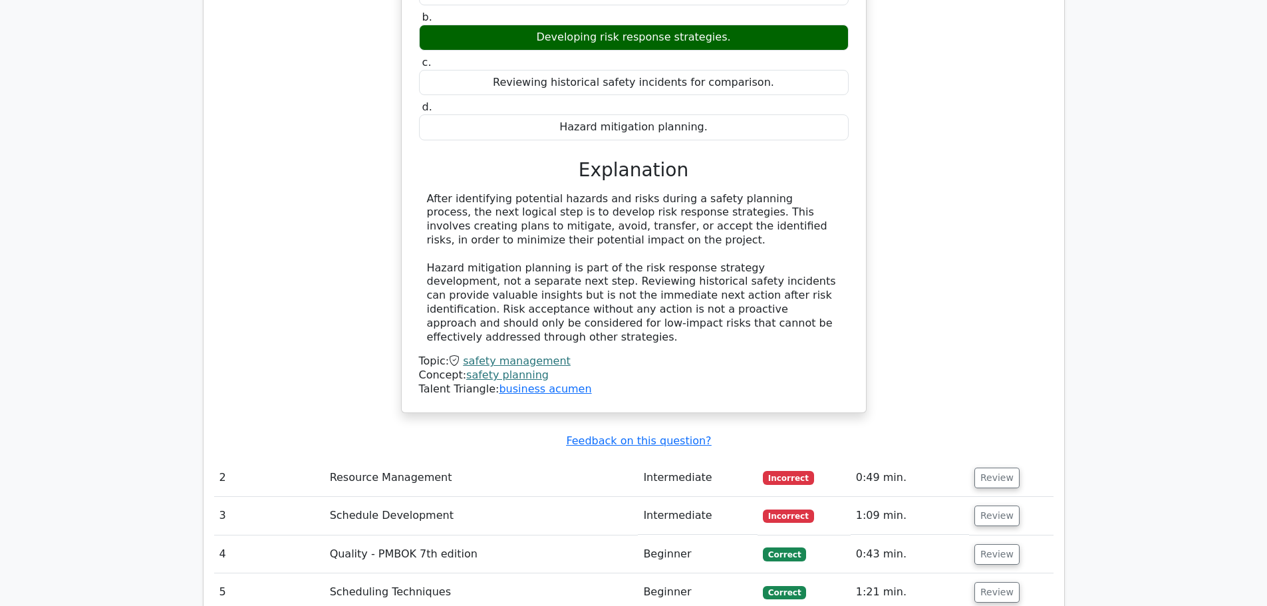
click at [356, 459] on td "Resource Management" at bounding box center [482, 478] width 314 height 38
click at [991, 468] on button "Review" at bounding box center [997, 478] width 45 height 21
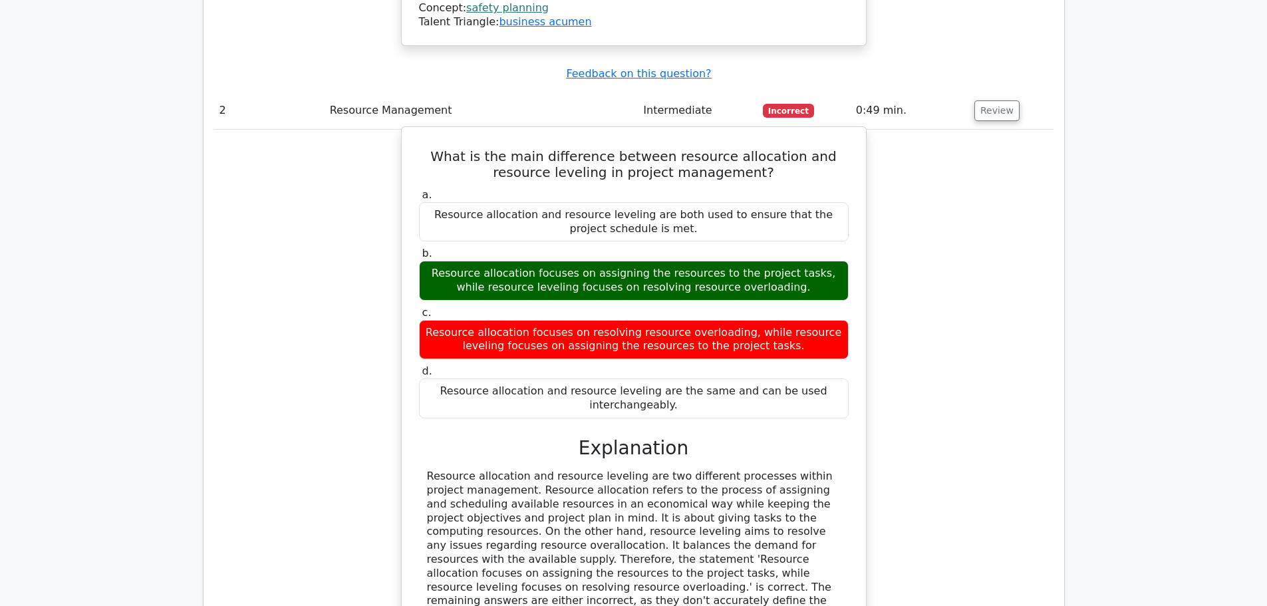
scroll to position [1796, 0]
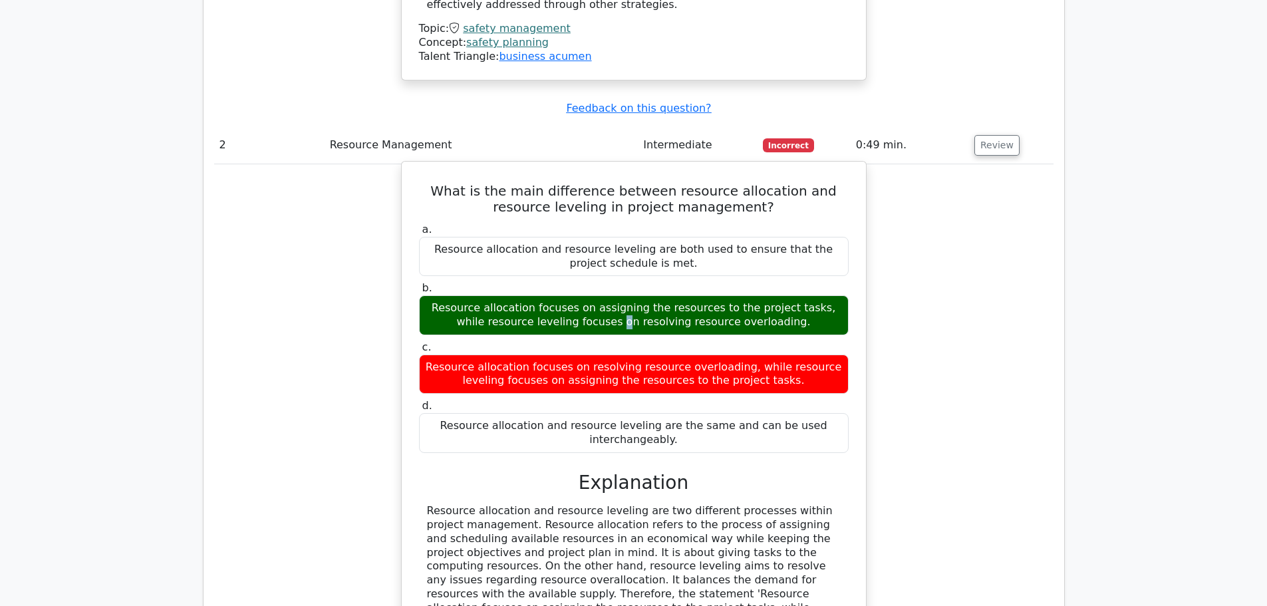
drag, startPoint x: 428, startPoint y: 217, endPoint x: 442, endPoint y: 217, distance: 14.0
click at [442, 295] on div "Resource allocation focuses on assigning the resources to the project tasks, wh…" at bounding box center [634, 315] width 430 height 40
drag, startPoint x: 452, startPoint y: 214, endPoint x: 567, endPoint y: 222, distance: 115.4
click at [567, 295] on div "Resource allocation focuses on assigning the resources to the project tasks, wh…" at bounding box center [634, 315] width 430 height 40
click at [570, 295] on div "Resource allocation focuses on assigning the resources to the project tasks, wh…" at bounding box center [634, 315] width 430 height 40
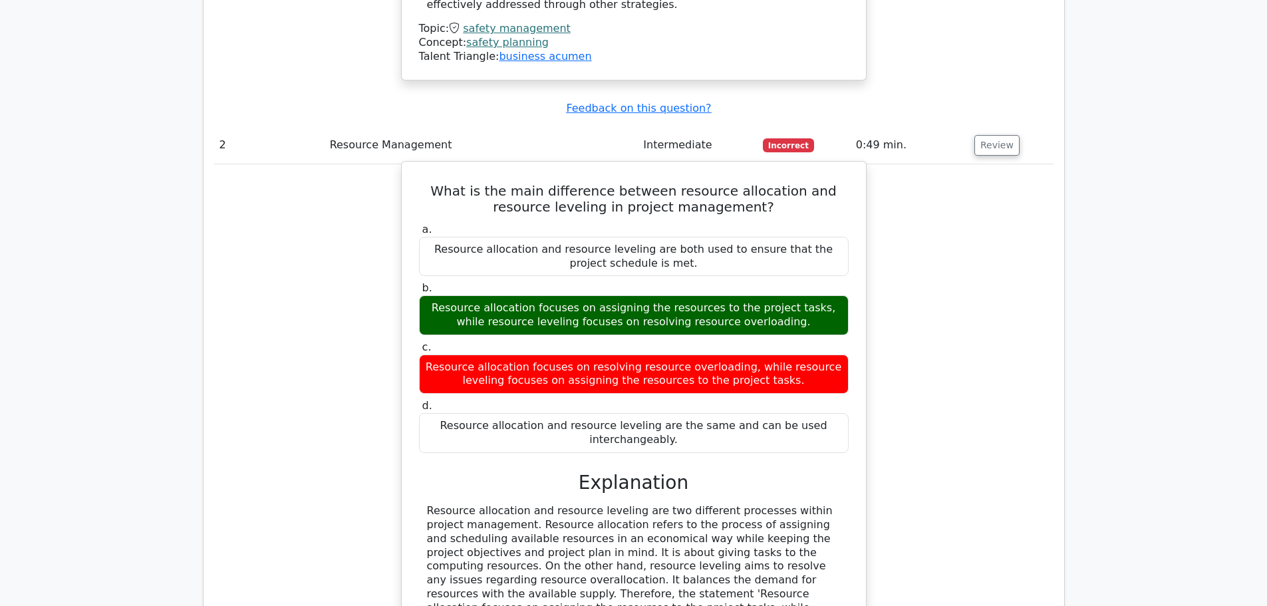
drag, startPoint x: 630, startPoint y: 212, endPoint x: 792, endPoint y: 217, distance: 162.4
click at [792, 295] on div "Resource allocation focuses on assigning the resources to the project tasks, wh…" at bounding box center [634, 315] width 430 height 40
drag, startPoint x: 538, startPoint y: 226, endPoint x: 769, endPoint y: 228, distance: 231.5
click at [769, 295] on div "Resource allocation focuses on assigning the resources to the project tasks, wh…" at bounding box center [634, 315] width 430 height 40
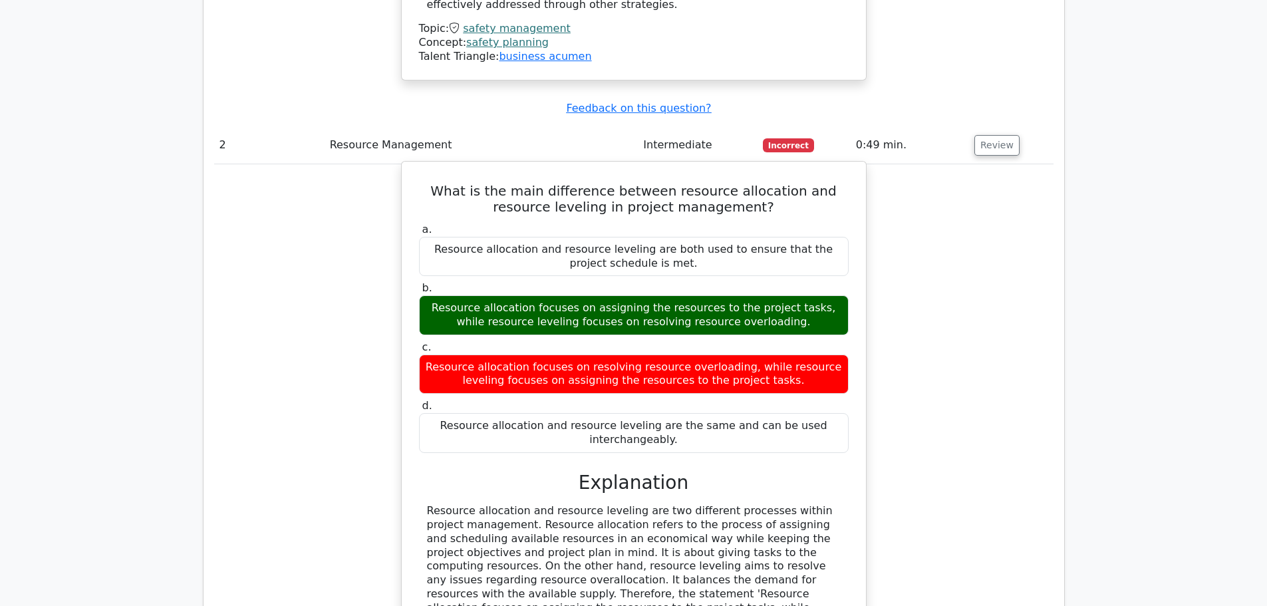
click at [769, 295] on div "Resource allocation focuses on assigning the resources to the project tasks, wh…" at bounding box center [634, 315] width 430 height 40
click at [716, 295] on div "Resource allocation focuses on assigning the resources to the project tasks, wh…" at bounding box center [634, 315] width 430 height 40
drag, startPoint x: 764, startPoint y: 227, endPoint x: 603, endPoint y: 231, distance: 161.1
click at [605, 295] on div "Resource allocation focuses on assigning the resources to the project tasks, wh…" at bounding box center [634, 315] width 430 height 40
click at [603, 295] on div "Resource allocation focuses on assigning the resources to the project tasks, wh…" at bounding box center [634, 315] width 430 height 40
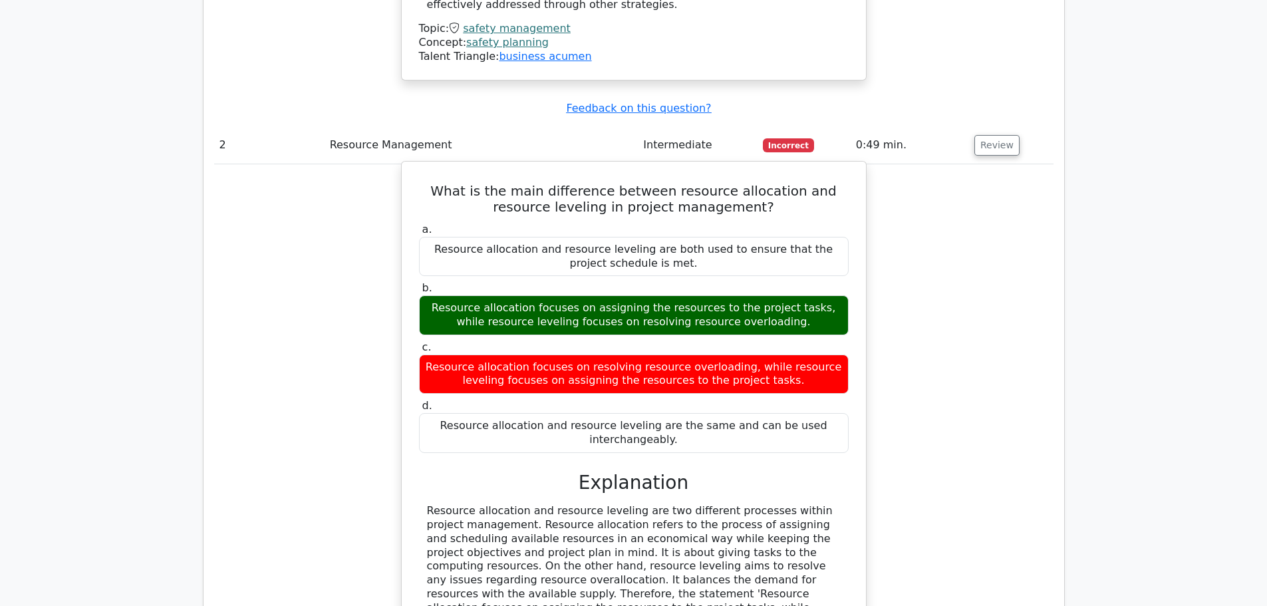
click at [517, 295] on div "Resource allocation focuses on assigning the resources to the project tasks, wh…" at bounding box center [634, 315] width 430 height 40
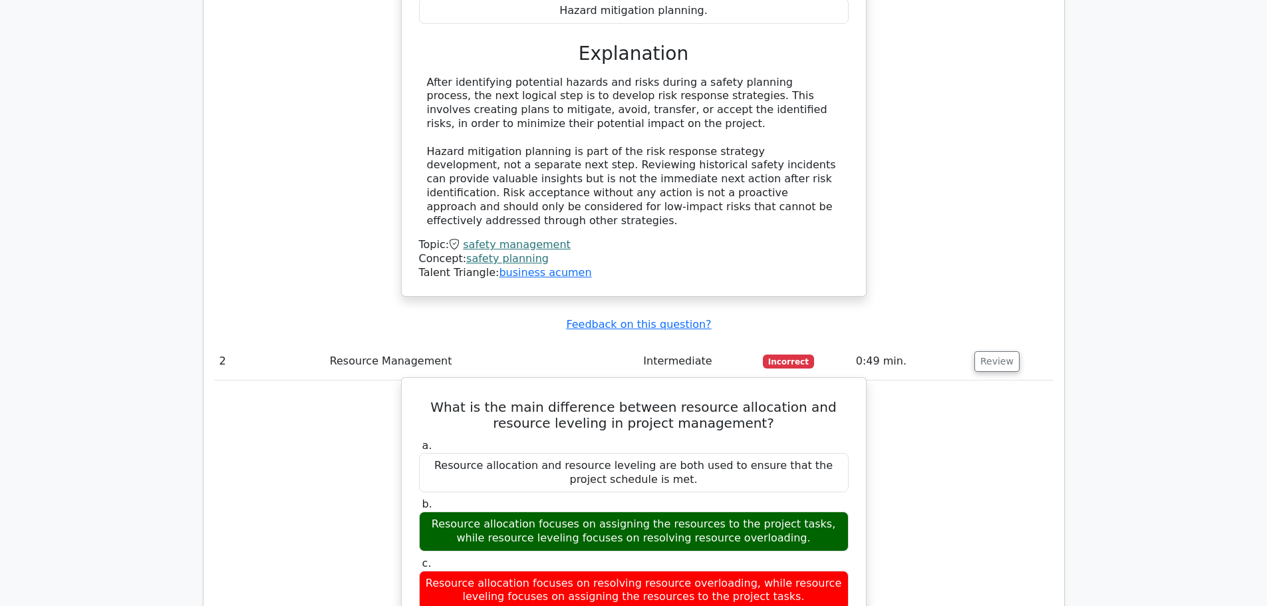
scroll to position [1663, 0]
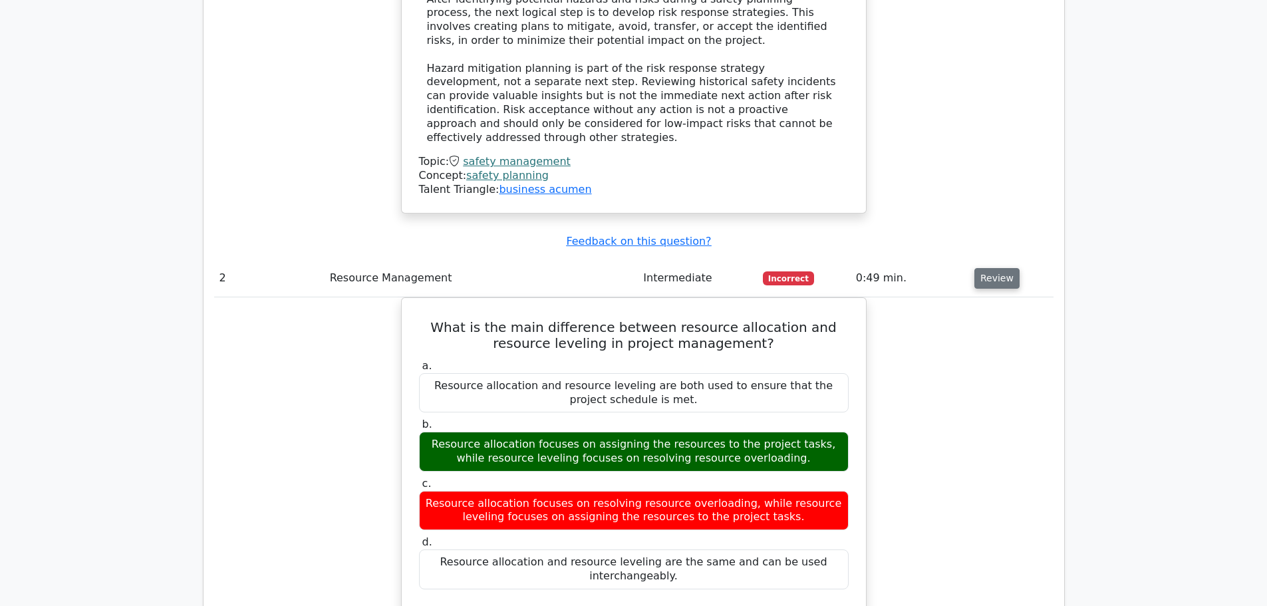
click at [997, 268] on button "Review" at bounding box center [997, 278] width 45 height 21
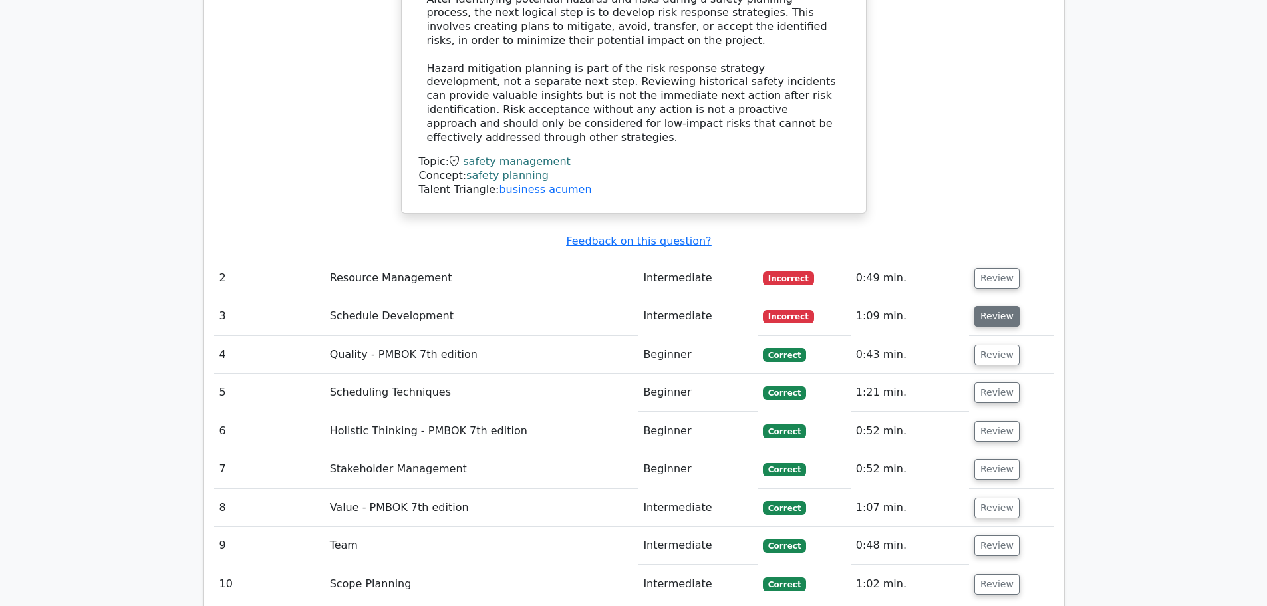
click at [991, 306] on button "Review" at bounding box center [997, 316] width 45 height 21
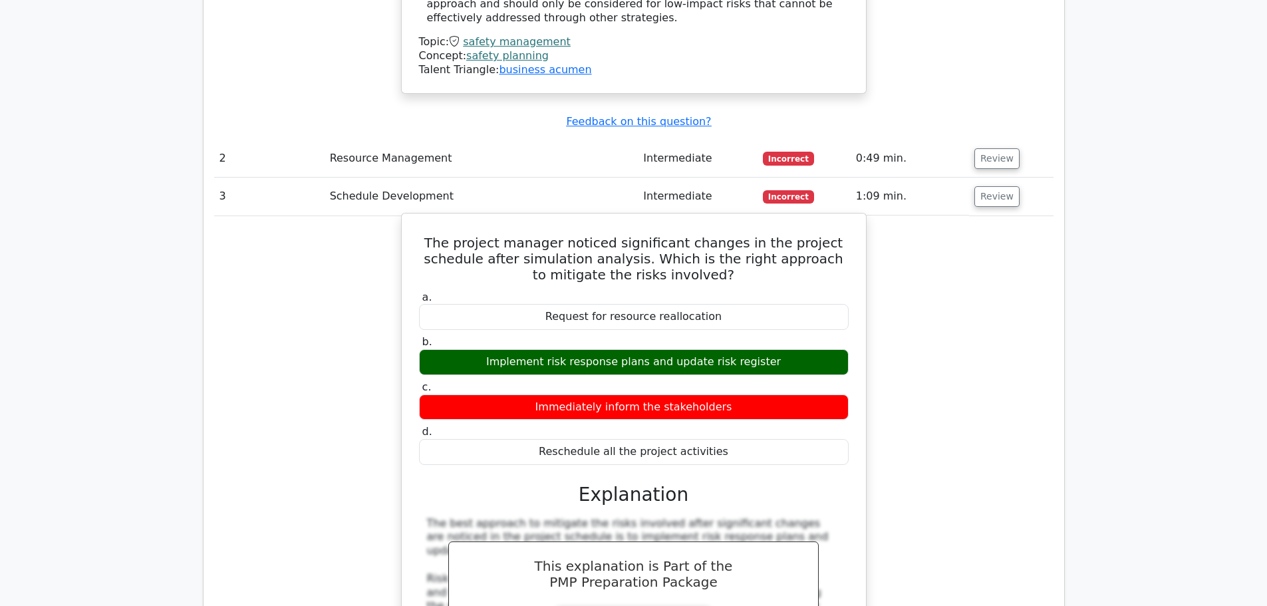
scroll to position [1863, 0]
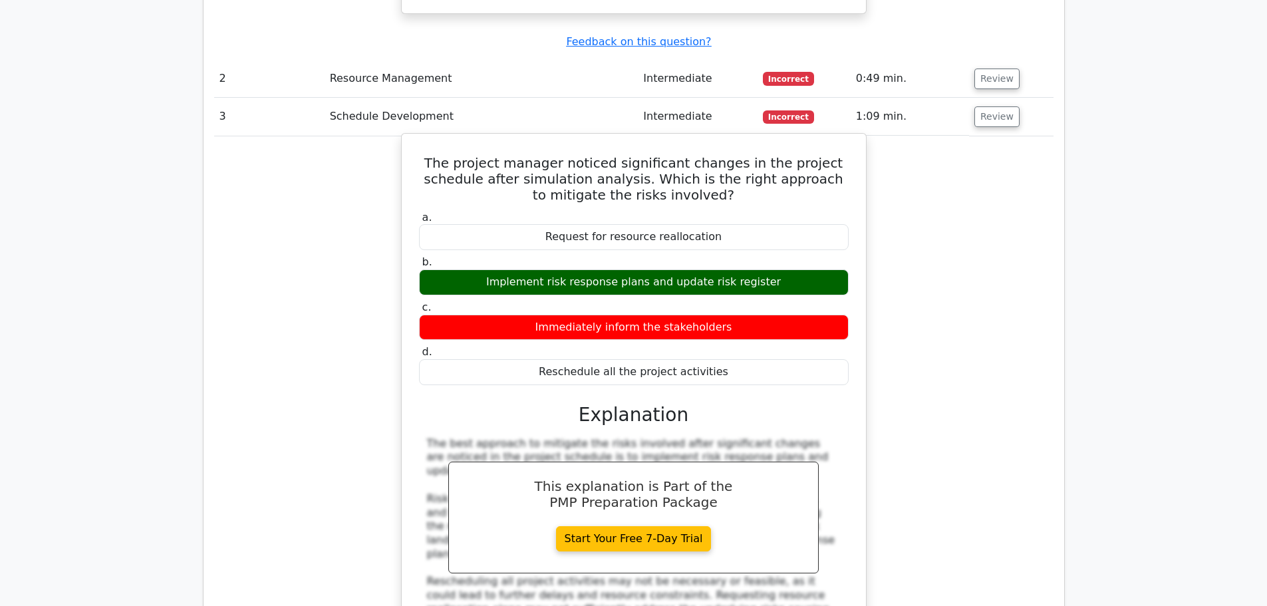
drag, startPoint x: 524, startPoint y: 233, endPoint x: 650, endPoint y: 232, distance: 126.4
click at [650, 315] on div "Immediately inform the stakeholders" at bounding box center [634, 328] width 430 height 26
click at [645, 315] on div "Immediately inform the stakeholders" at bounding box center [634, 328] width 430 height 26
drag, startPoint x: 603, startPoint y: 235, endPoint x: 730, endPoint y: 230, distance: 126.5
click at [730, 315] on div "Immediately inform the stakeholders" at bounding box center [634, 328] width 430 height 26
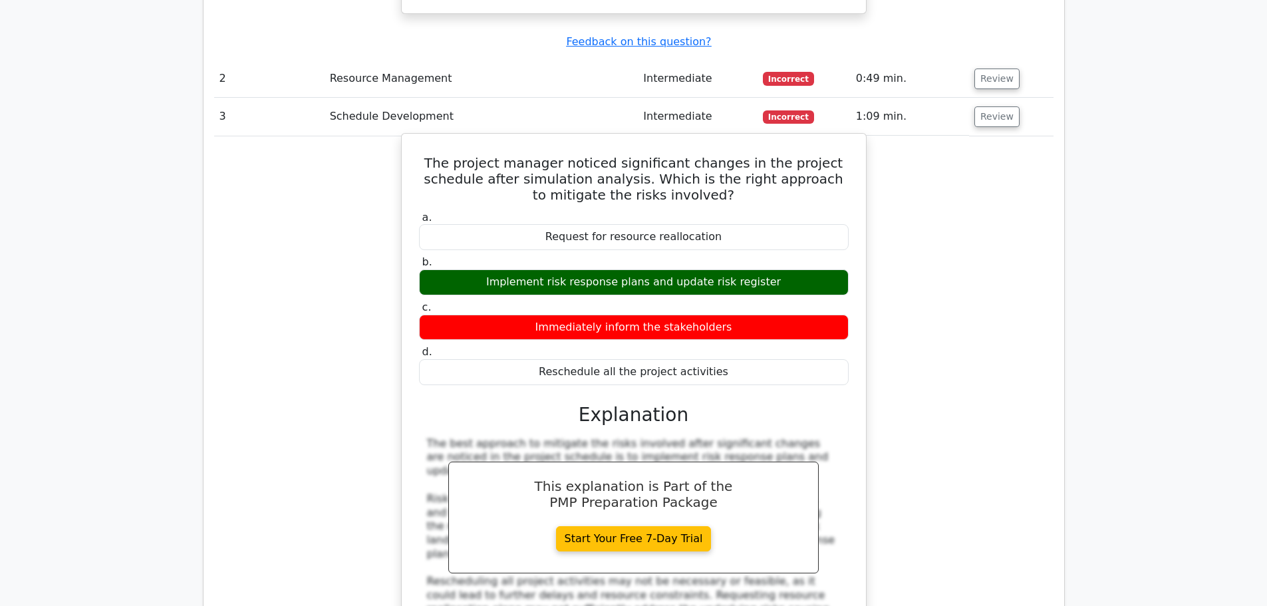
click at [729, 315] on div "Immediately inform the stakeholders" at bounding box center [634, 328] width 430 height 26
drag, startPoint x: 723, startPoint y: 237, endPoint x: 465, endPoint y: 207, distance: 259.9
click at [465, 301] on label "c. Immediately inform the stakeholders" at bounding box center [634, 321] width 430 height 40
click at [515, 155] on h5 "The project manager noticed significant changes in the project schedule after s…" at bounding box center [634, 179] width 432 height 48
drag, startPoint x: 619, startPoint y: 73, endPoint x: 688, endPoint y: 77, distance: 69.3
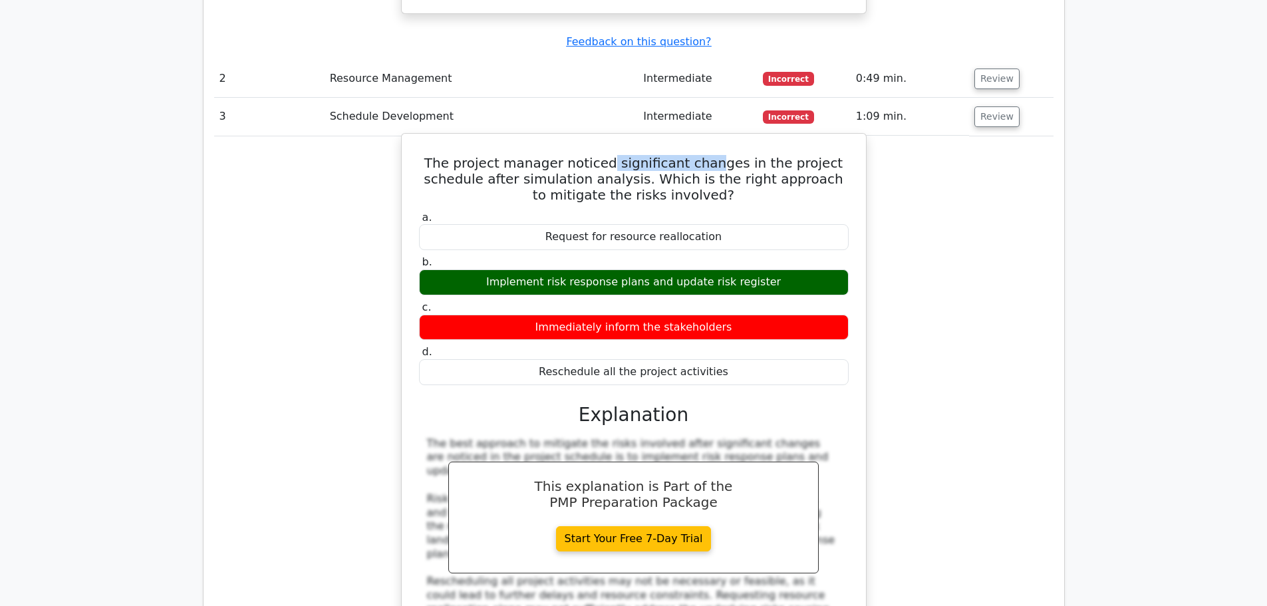
click at [719, 155] on h5 "The project manager noticed significant changes in the project schedule after s…" at bounding box center [634, 179] width 432 height 48
click at [574, 155] on h5 "The project manager noticed significant changes in the project schedule after s…" at bounding box center [634, 179] width 432 height 48
click at [633, 155] on h5 "The project manager noticed significant changes in the project schedule after s…" at bounding box center [634, 179] width 432 height 48
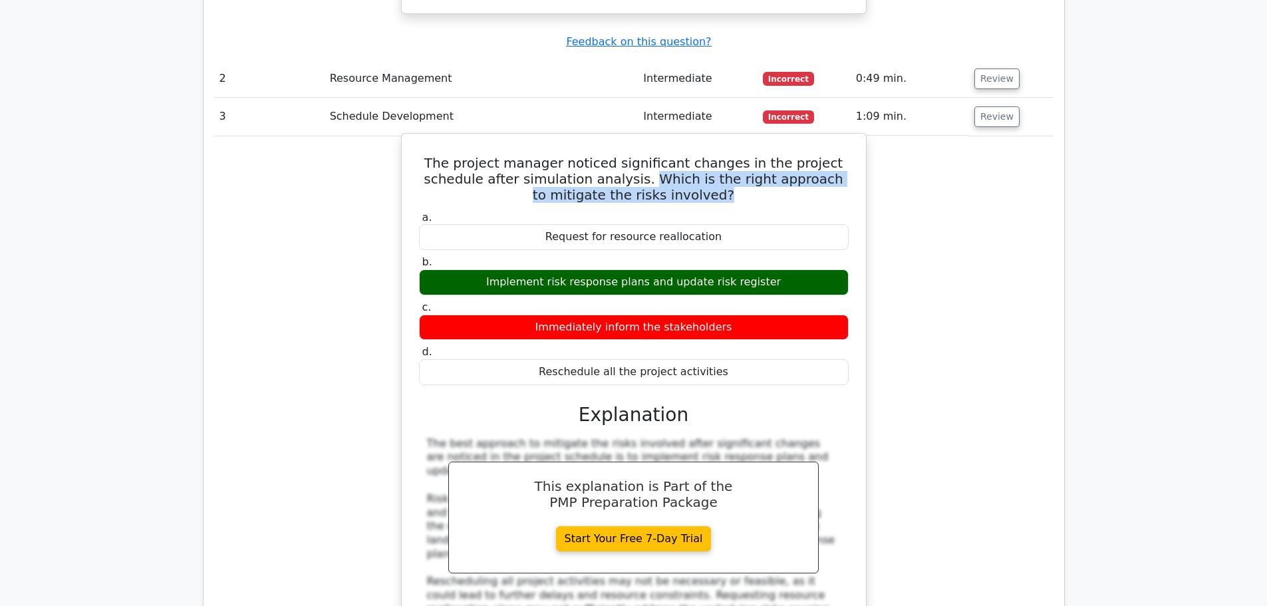
drag, startPoint x: 661, startPoint y: 85, endPoint x: 751, endPoint y: 102, distance: 91.3
click at [752, 155] on h5 "The project manager noticed significant changes in the project schedule after s…" at bounding box center [634, 179] width 432 height 48
click at [750, 155] on h5 "The project manager noticed significant changes in the project schedule after s…" at bounding box center [634, 179] width 432 height 48
drag, startPoint x: 546, startPoint y: 101, endPoint x: 746, endPoint y: 116, distance: 200.8
click at [746, 139] on div "The project manager noticed significant changes in the project schedule after s…" at bounding box center [634, 430] width 454 height 582
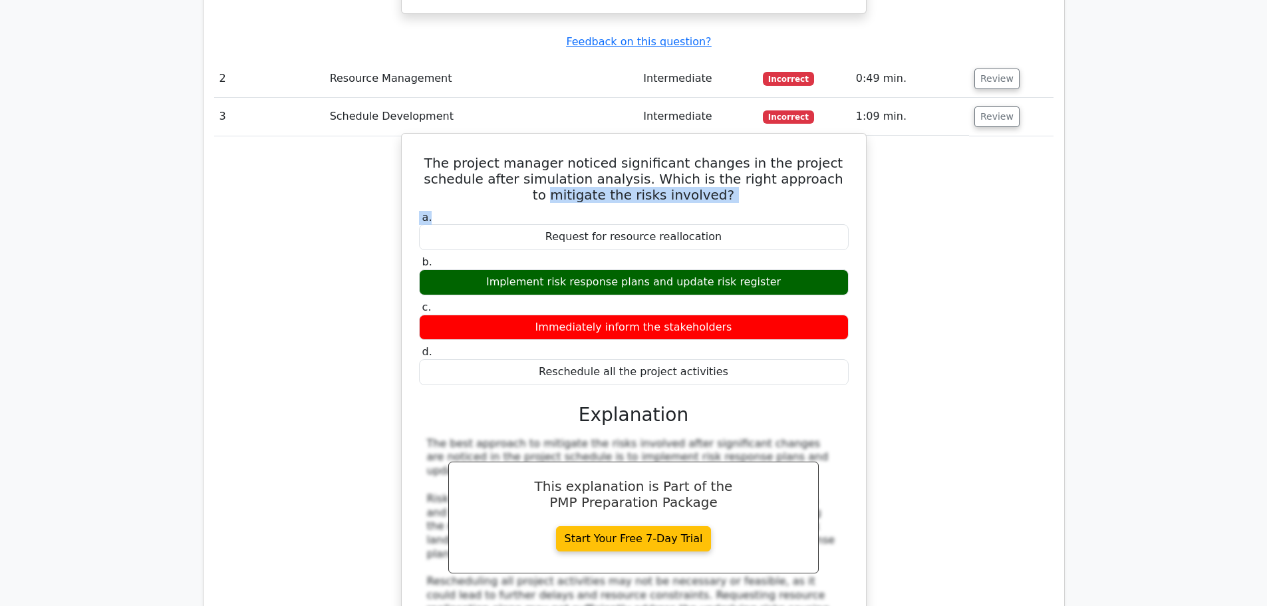
click at [746, 211] on label "a. Request for resource reallocation" at bounding box center [634, 231] width 430 height 40
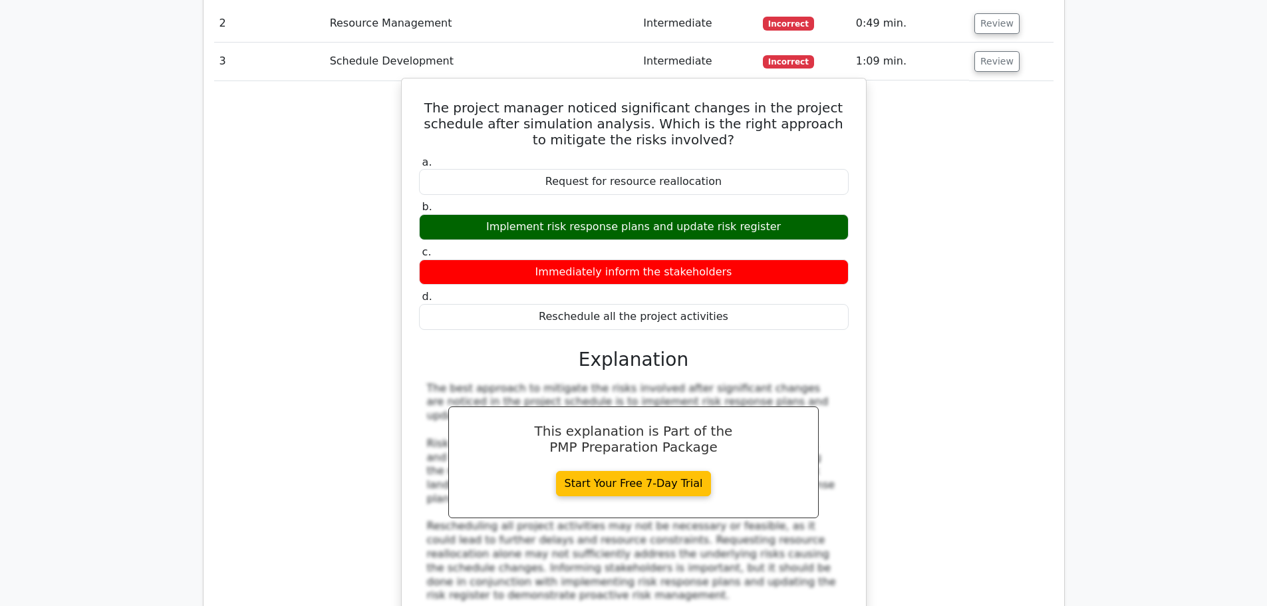
scroll to position [1730, 0]
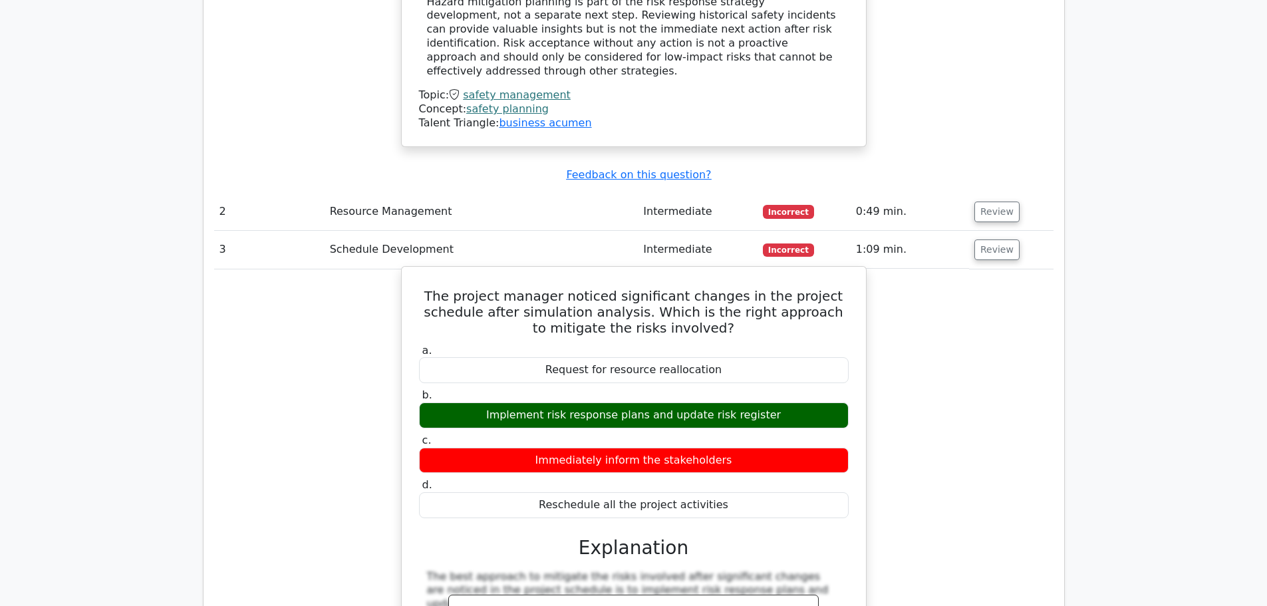
click at [548, 403] on div "Implement risk response plans and update risk register" at bounding box center [634, 416] width 430 height 26
drag, startPoint x: 528, startPoint y: 333, endPoint x: 735, endPoint y: 332, distance: 206.9
click at [735, 403] on div "Implement risk response plans and update risk register" at bounding box center [634, 416] width 430 height 26
drag, startPoint x: 494, startPoint y: 319, endPoint x: 653, endPoint y: 328, distance: 159.3
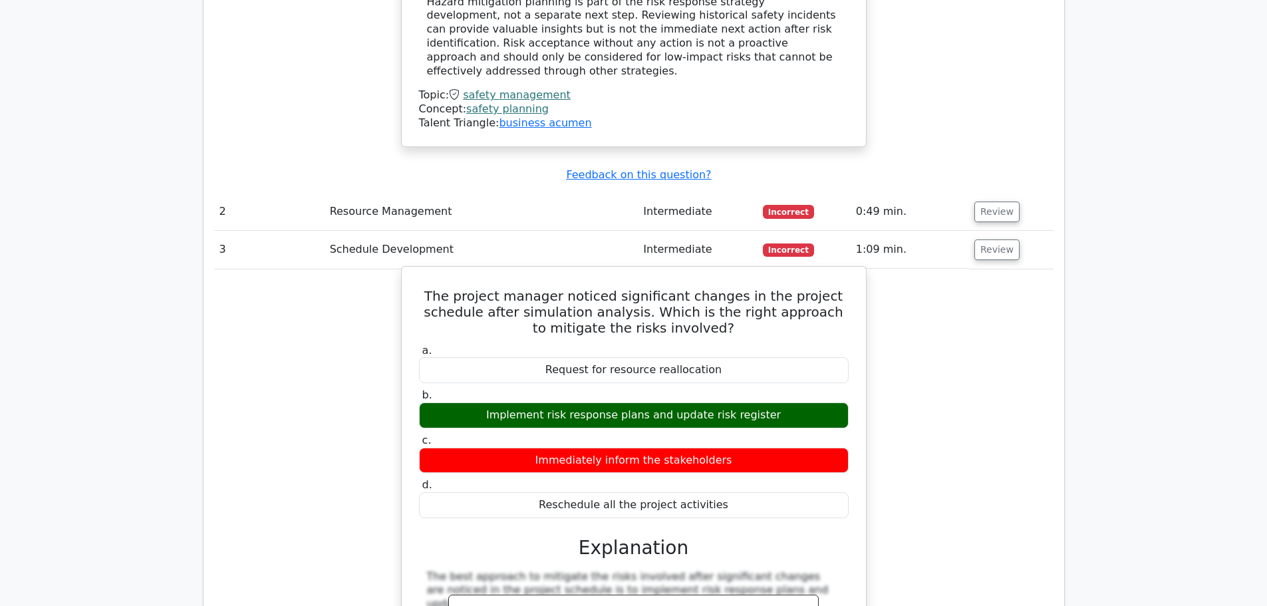
click at [653, 403] on div "Implement risk response plans and update risk register" at bounding box center [634, 416] width 430 height 26
click at [500, 403] on div "Implement risk response plans and update risk register" at bounding box center [634, 416] width 430 height 26
drag, startPoint x: 508, startPoint y: 214, endPoint x: 647, endPoint y: 220, distance: 138.5
click at [647, 288] on h5 "The project manager noticed significant changes in the project schedule after s…" at bounding box center [634, 312] width 432 height 48
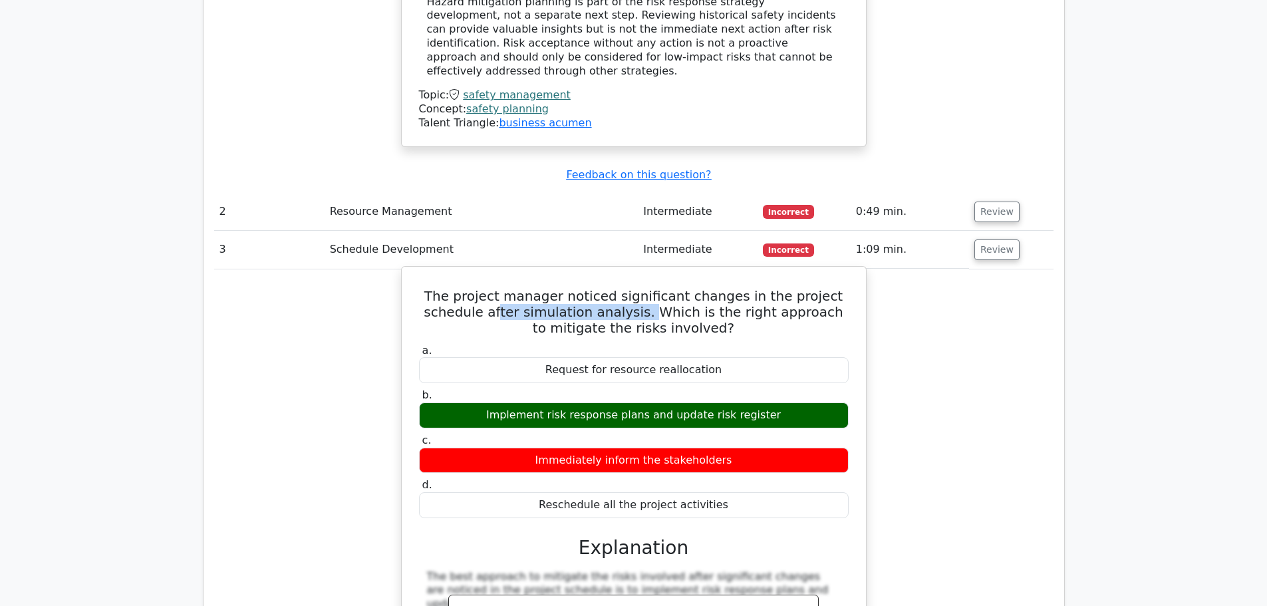
click at [647, 288] on h5 "The project manager noticed significant changes in the project schedule after s…" at bounding box center [634, 312] width 432 height 48
drag, startPoint x: 505, startPoint y: 325, endPoint x: 806, endPoint y: 314, distance: 301.6
click at [806, 403] on div "Implement risk response plans and update risk register" at bounding box center [634, 416] width 430 height 26
drag, startPoint x: 498, startPoint y: 319, endPoint x: 790, endPoint y: 318, distance: 291.4
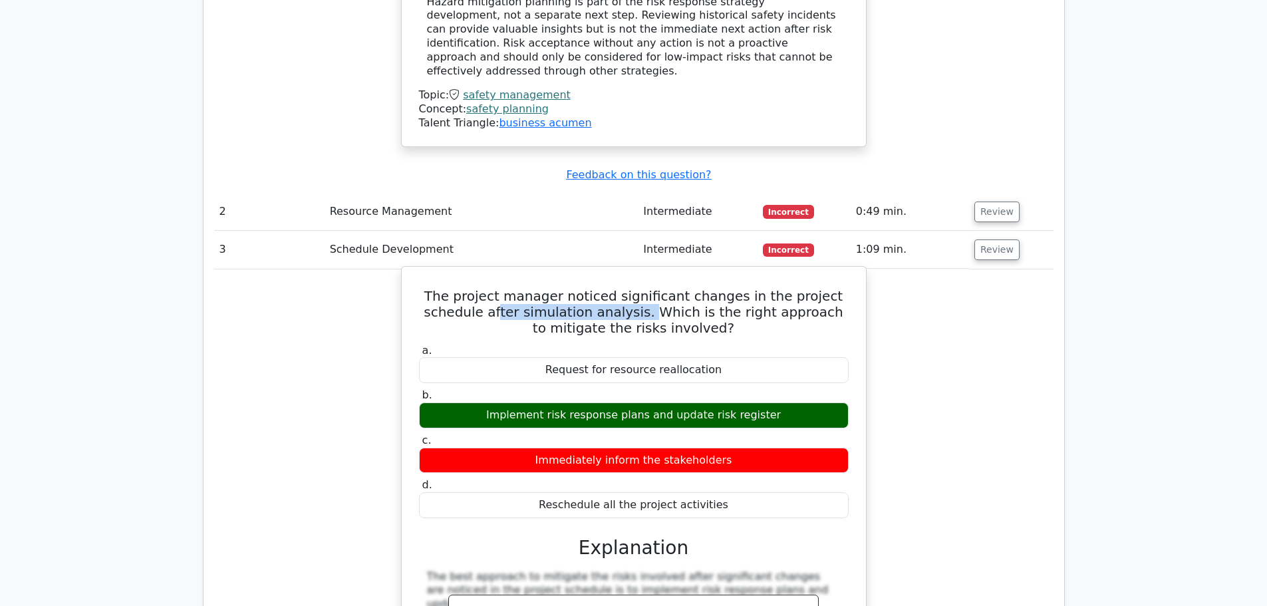
click at [790, 403] on div "Implement risk response plans and update risk register" at bounding box center [634, 416] width 430 height 26
click at [607, 403] on div "Implement risk response plans and update risk register" at bounding box center [634, 416] width 430 height 26
click at [715, 403] on div "Implement risk response plans and update risk register" at bounding box center [634, 416] width 430 height 26
drag, startPoint x: 764, startPoint y: 321, endPoint x: 556, endPoint y: 322, distance: 208.2
click at [556, 403] on div "Implement risk response plans and update risk register" at bounding box center [634, 416] width 430 height 26
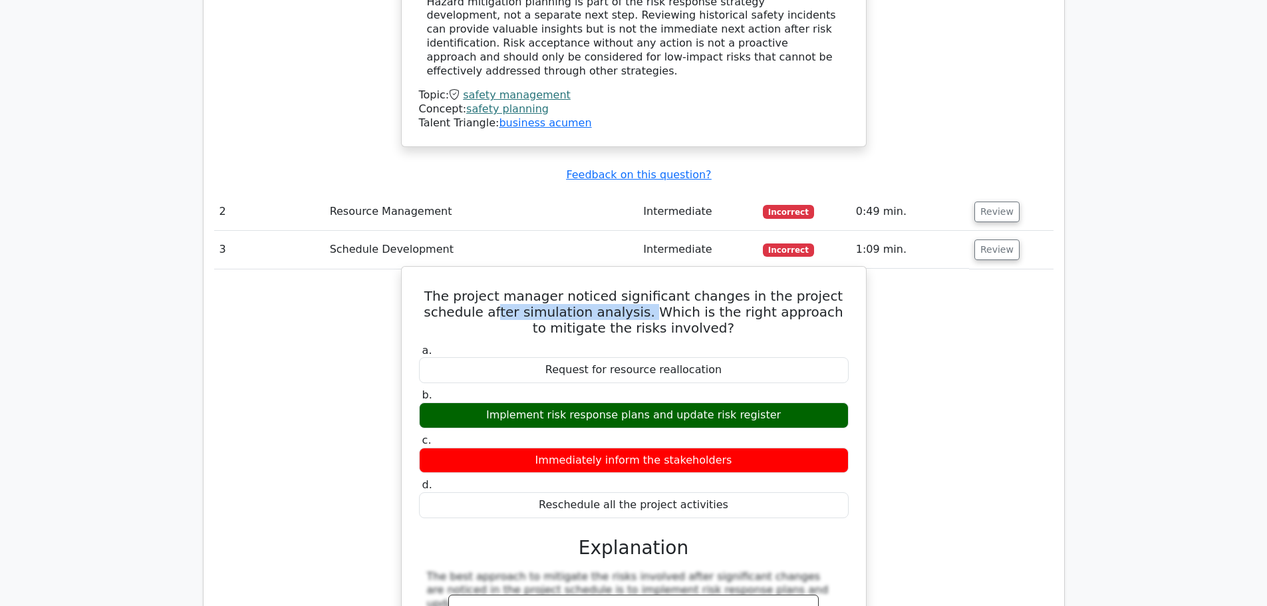
click at [588, 403] on div "Implement risk response plans and update risk register" at bounding box center [634, 416] width 430 height 26
click at [790, 403] on div "Implement risk response plans and update risk register" at bounding box center [634, 416] width 430 height 26
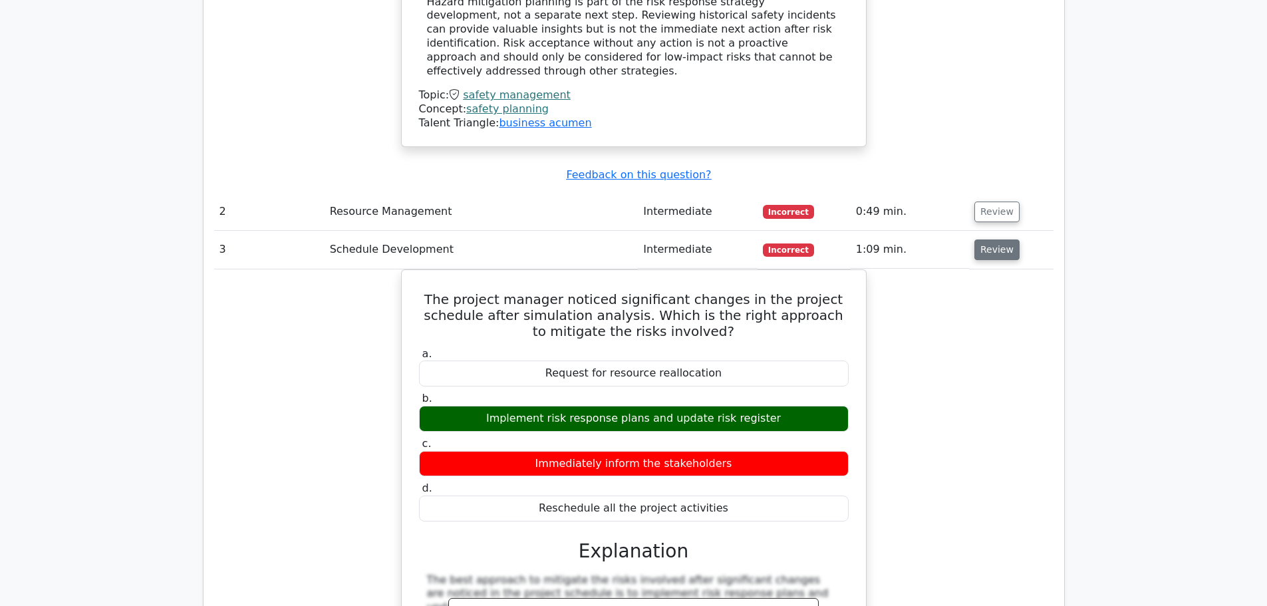
click at [983, 240] on button "Review" at bounding box center [997, 250] width 45 height 21
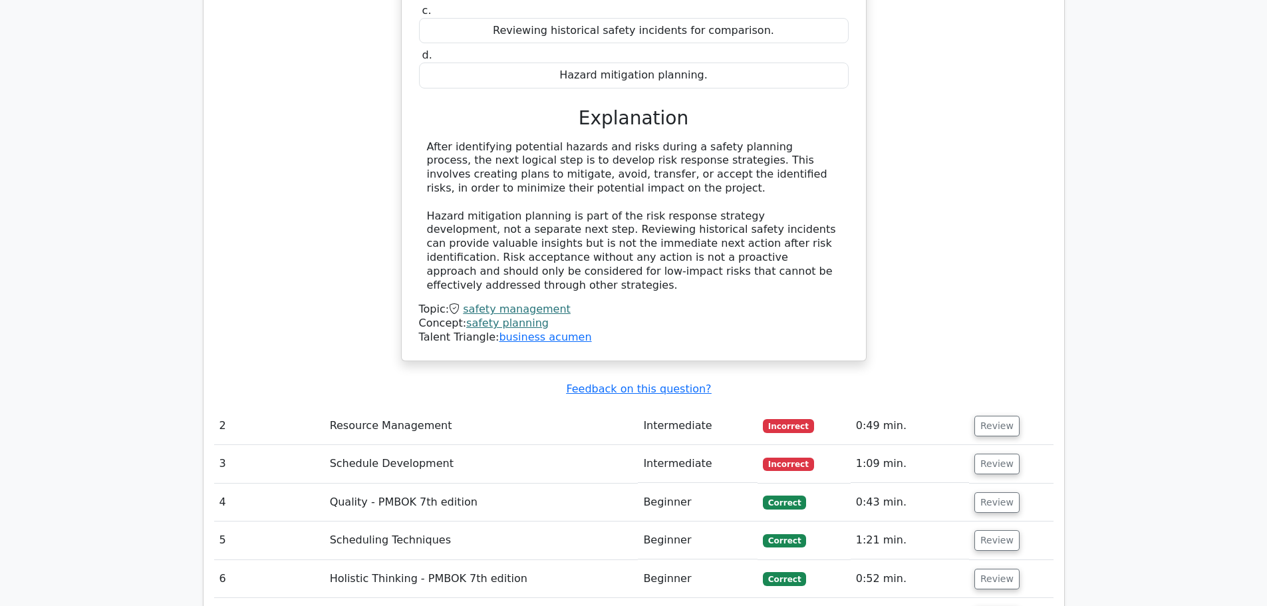
scroll to position [1663, 0]
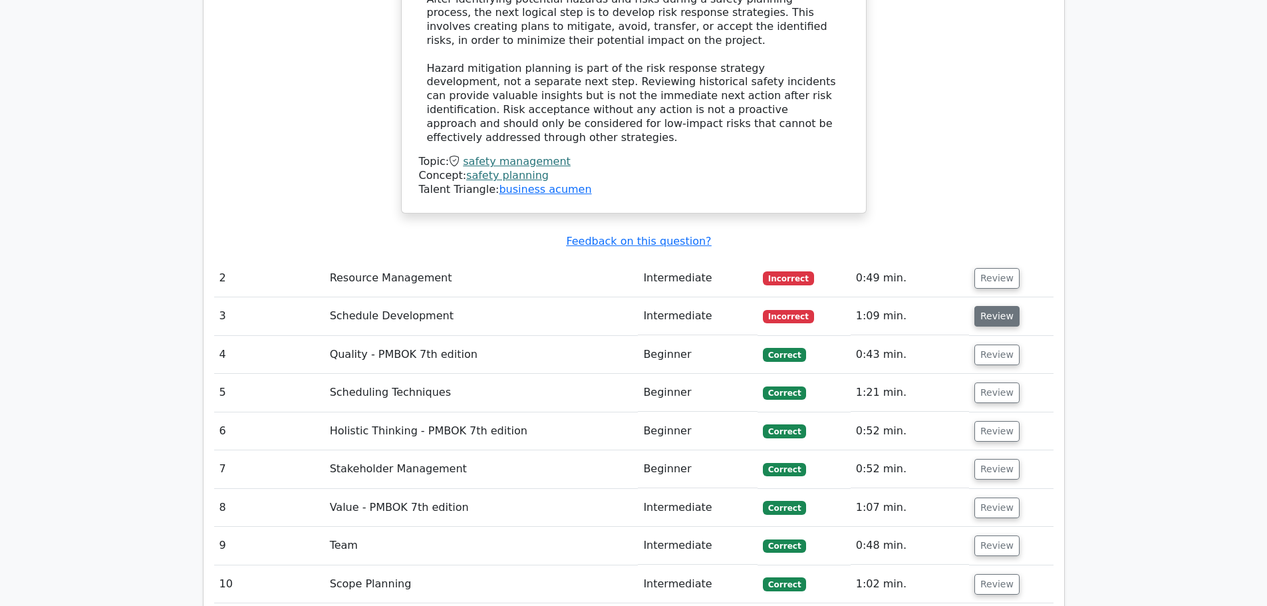
click at [993, 306] on button "Review" at bounding box center [997, 316] width 45 height 21
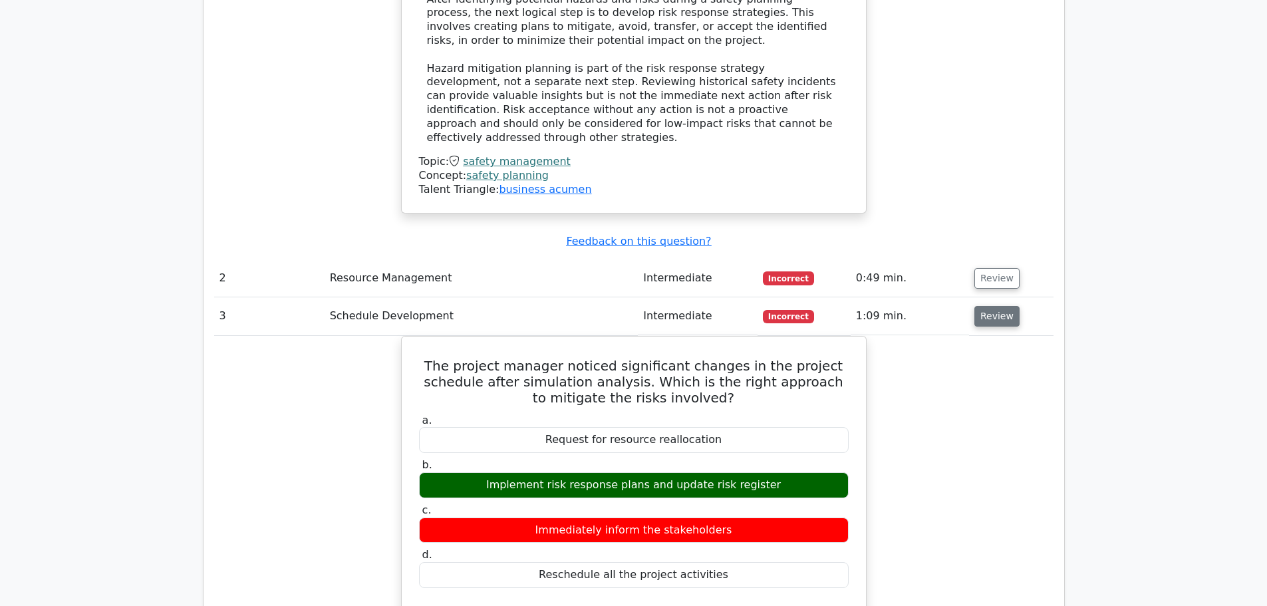
click at [997, 306] on button "Review" at bounding box center [997, 316] width 45 height 21
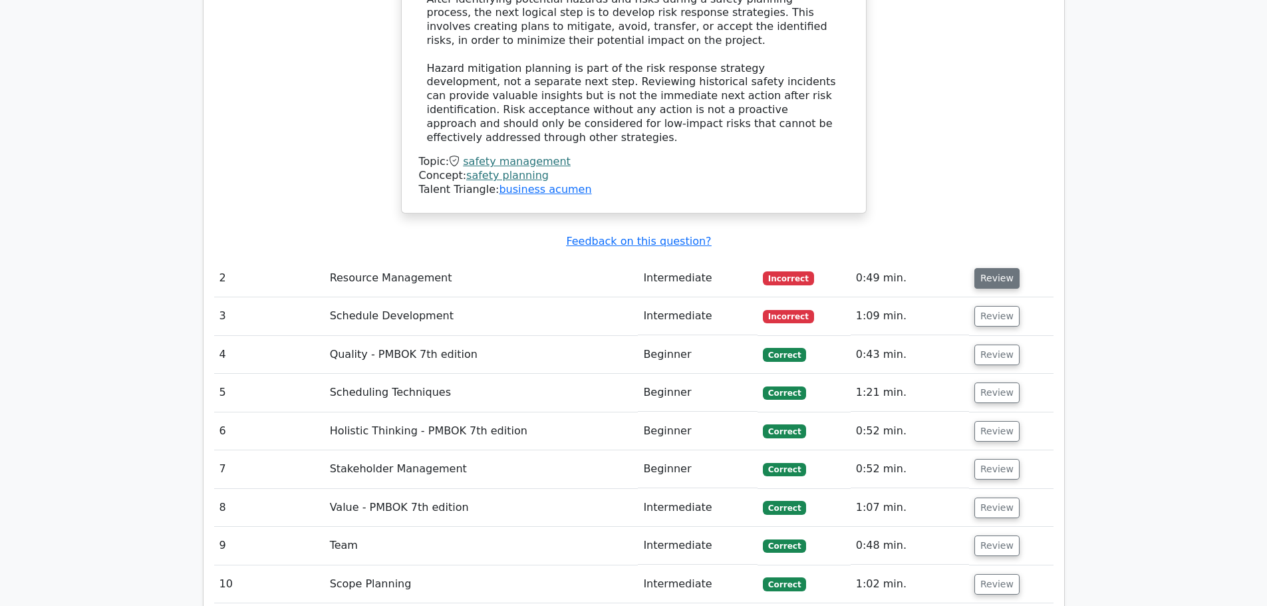
click at [996, 268] on button "Review" at bounding box center [997, 278] width 45 height 21
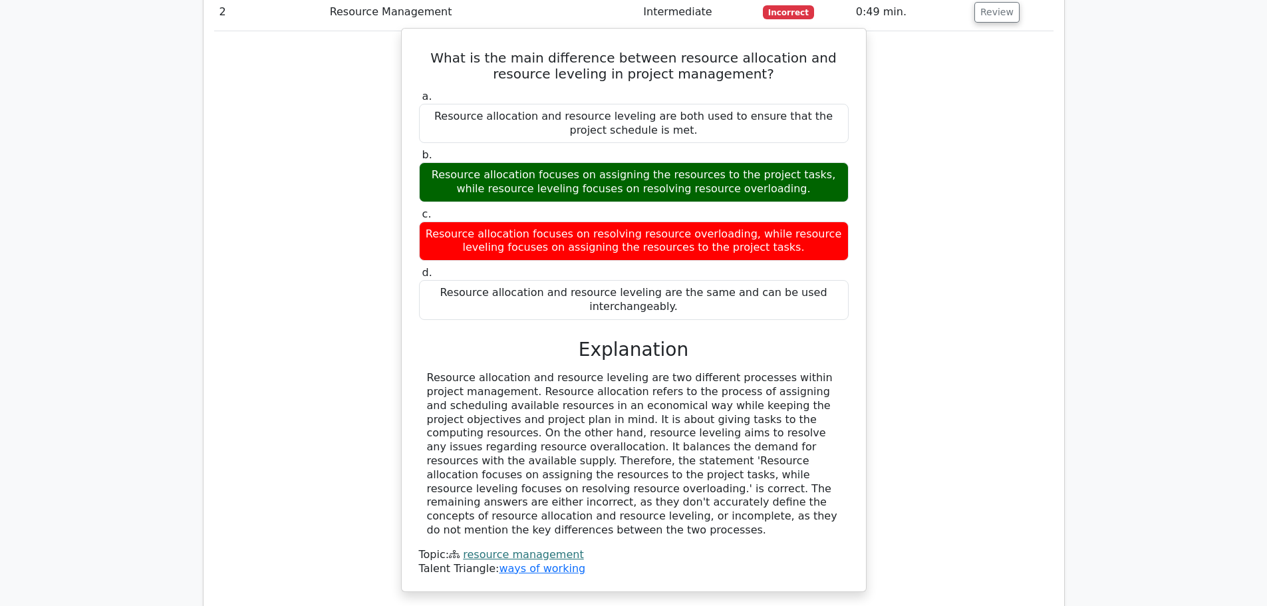
scroll to position [1464, 0]
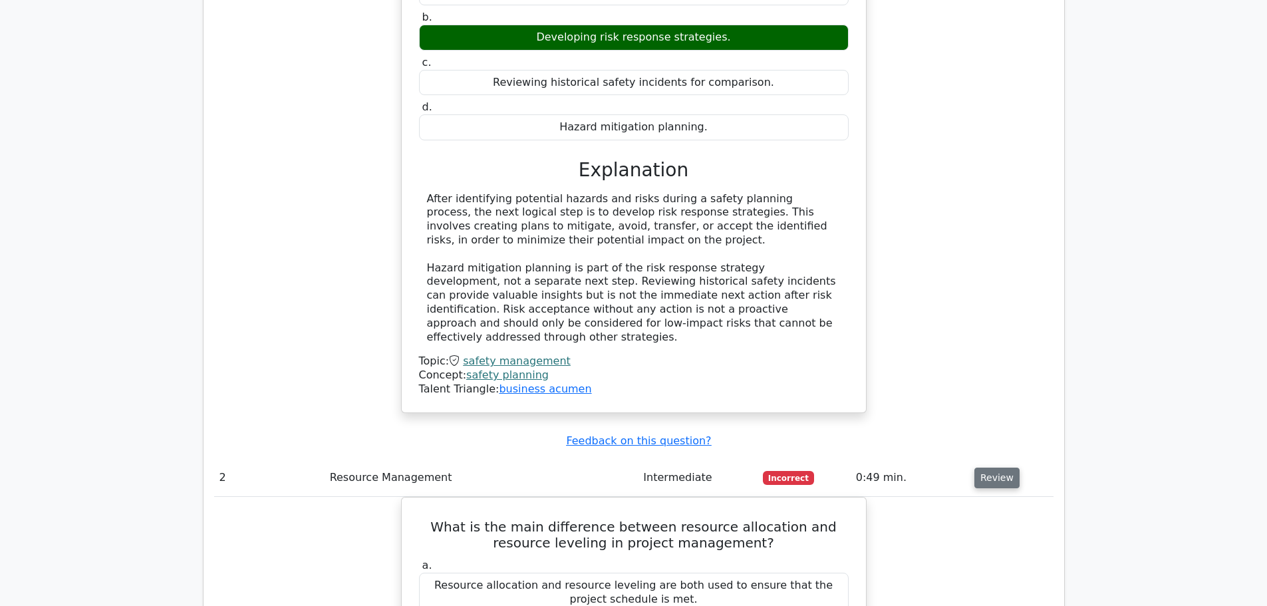
click at [992, 468] on button "Review" at bounding box center [997, 478] width 45 height 21
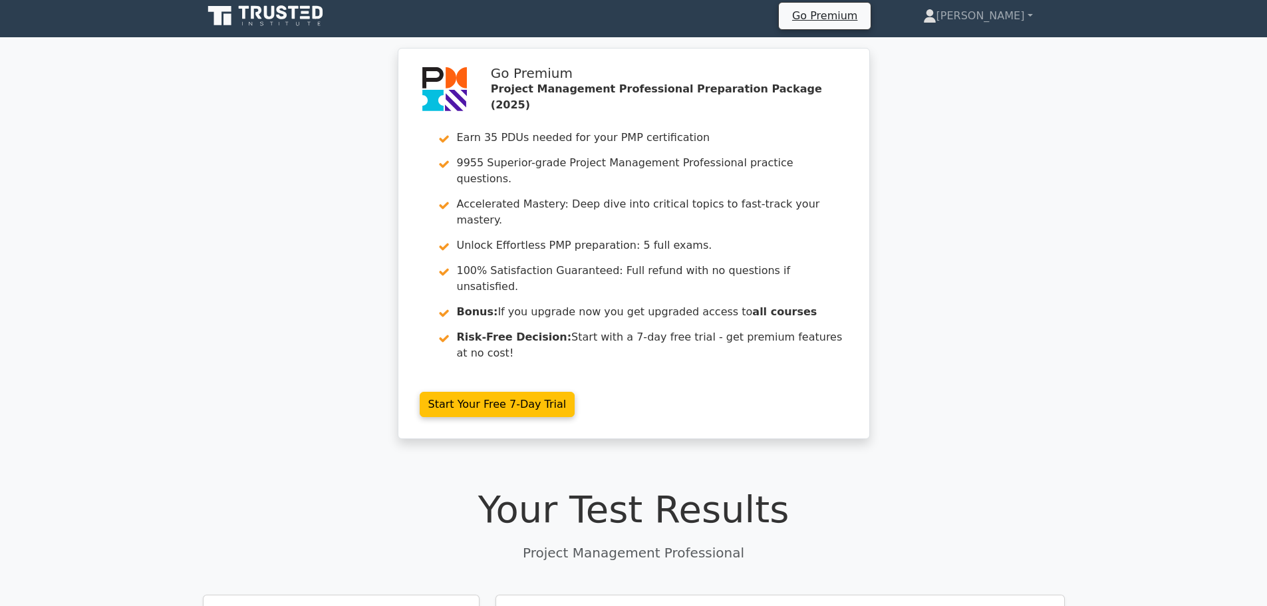
scroll to position [0, 0]
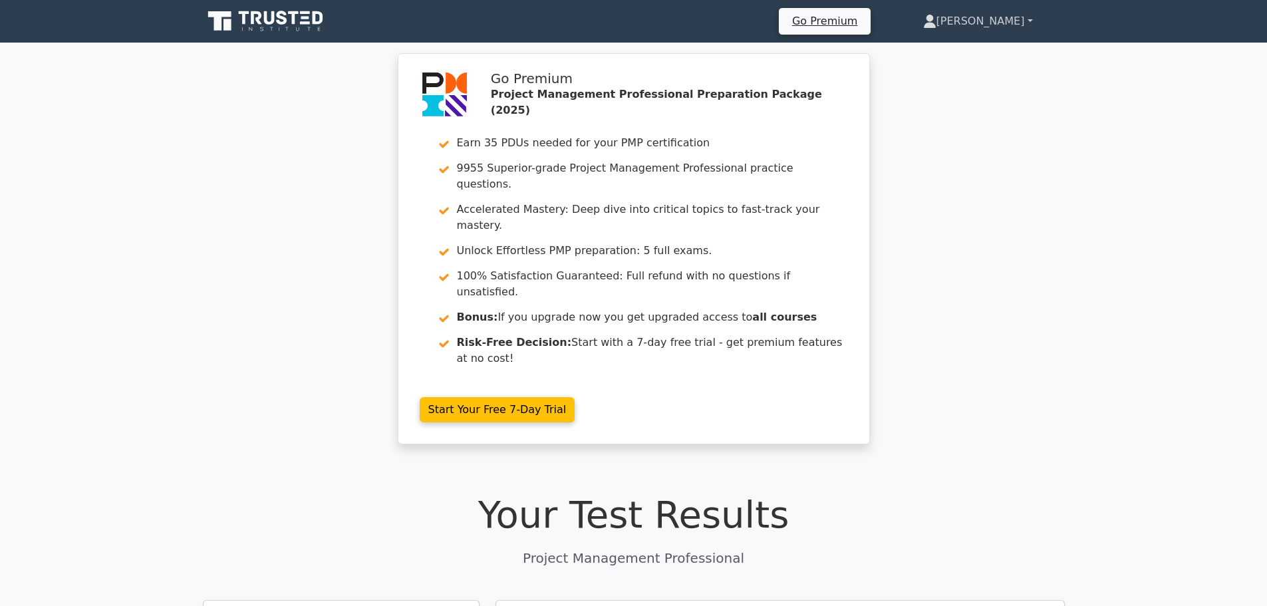
click at [1036, 18] on link "[PERSON_NAME]" at bounding box center [979, 21] width 174 height 27
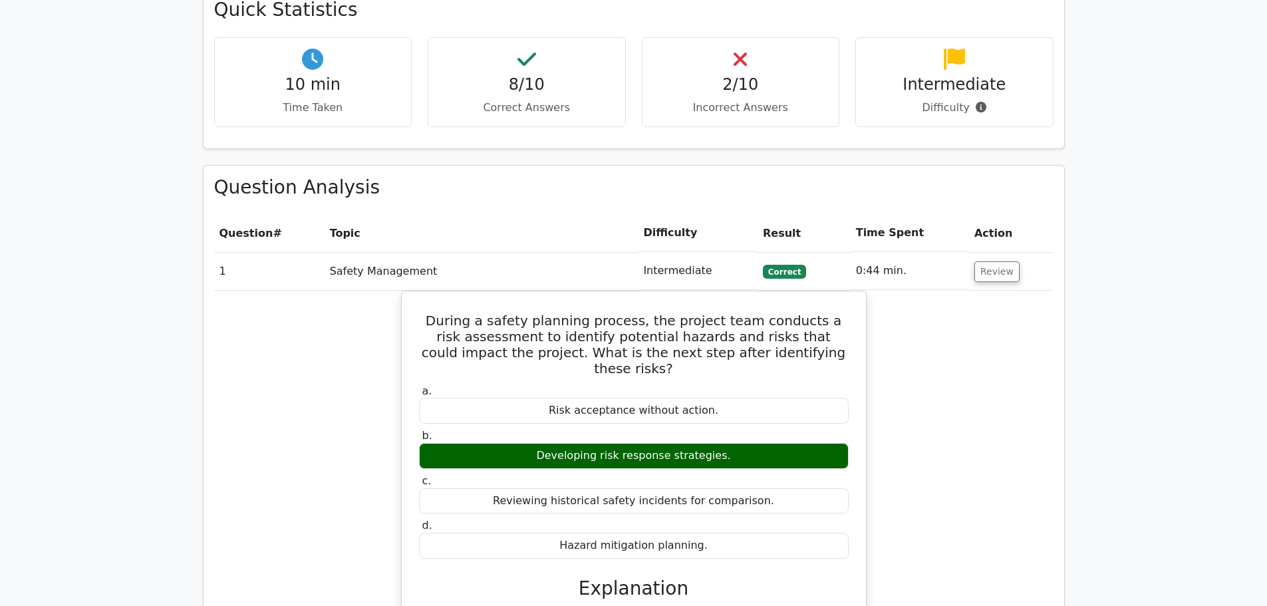
scroll to position [710, 0]
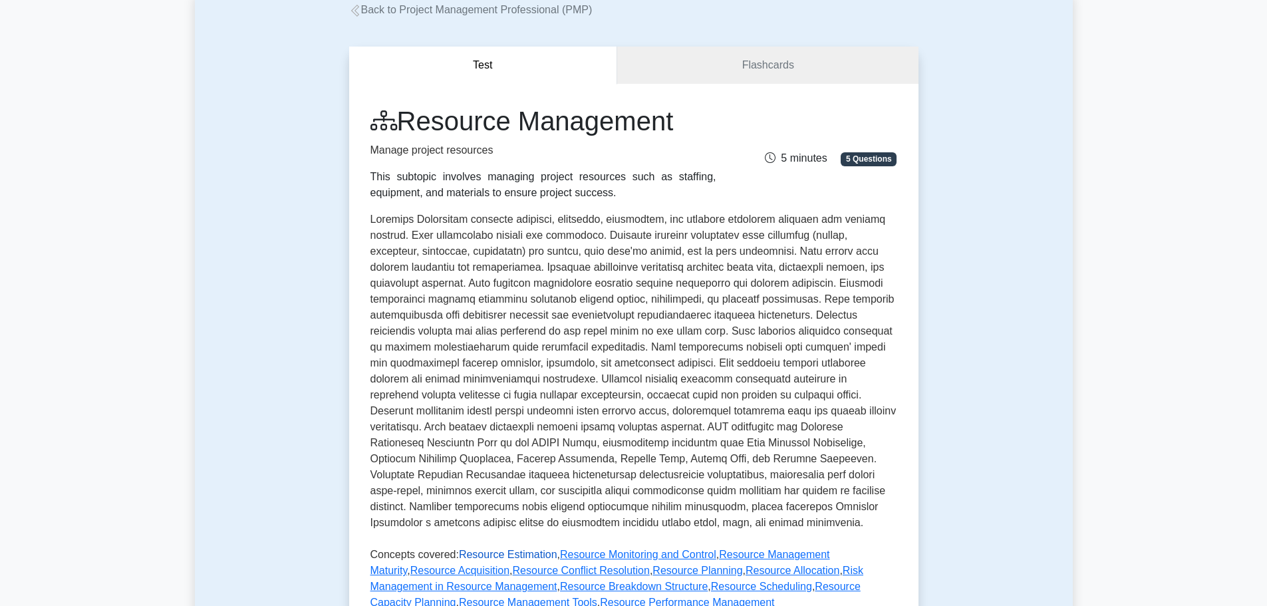
scroll to position [67, 0]
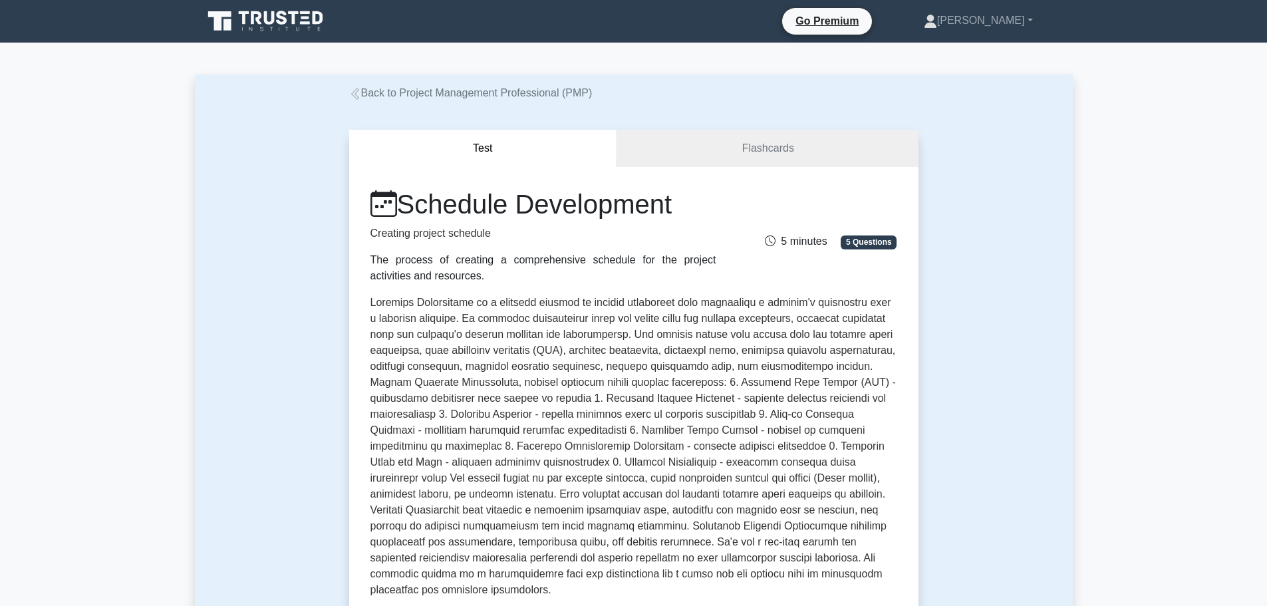
click at [852, 246] on span "5 Questions" at bounding box center [869, 242] width 56 height 13
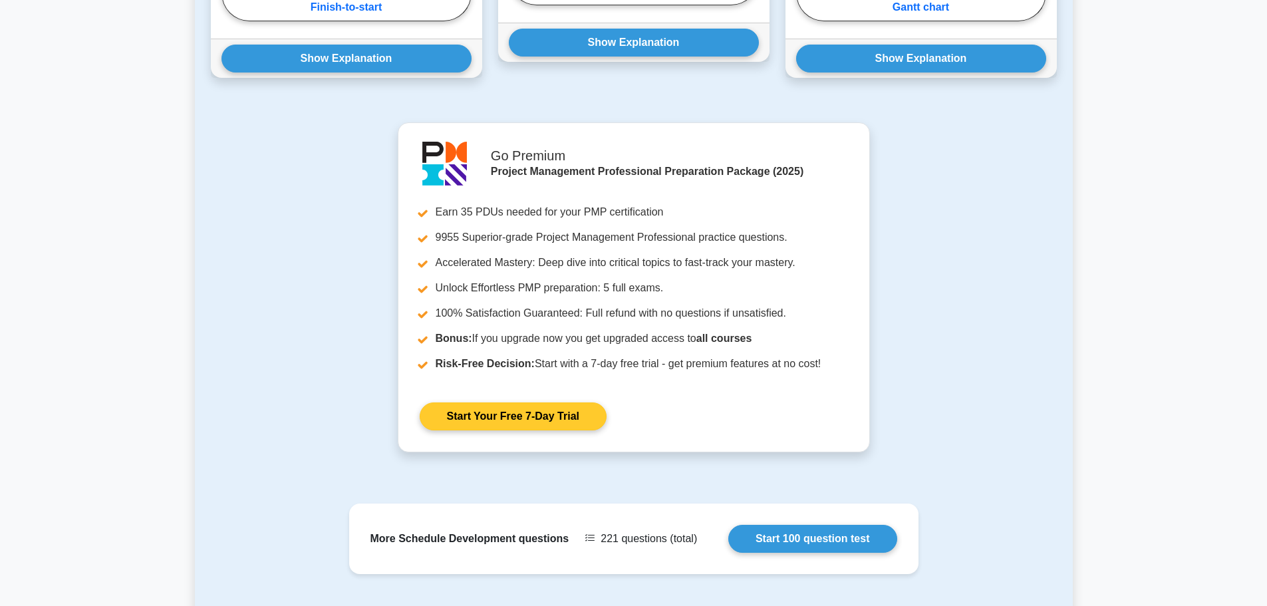
scroll to position [1264, 0]
